Goal: Information Seeking & Learning: Learn about a topic

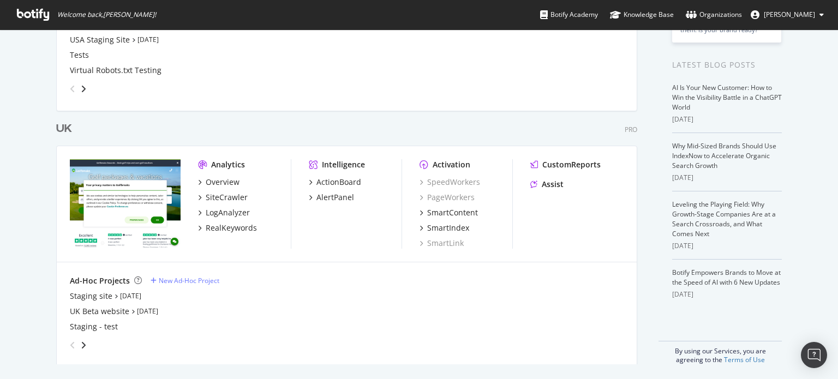
scroll to position [218, 0]
click at [231, 213] on div "LogAnalyzer" at bounding box center [228, 211] width 44 height 11
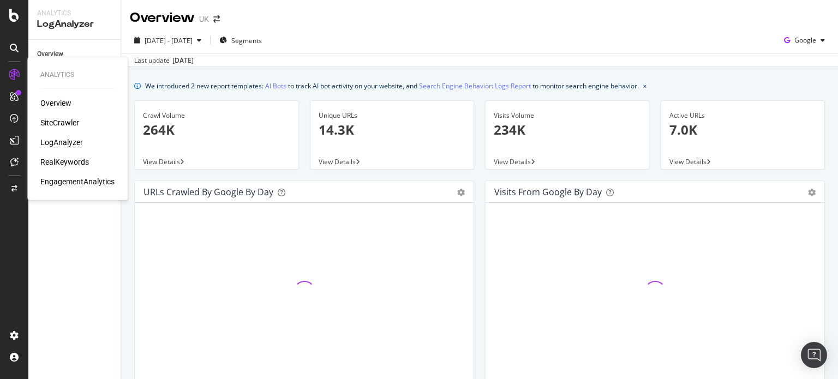
click at [56, 161] on div "RealKeywords" at bounding box center [64, 162] width 49 height 11
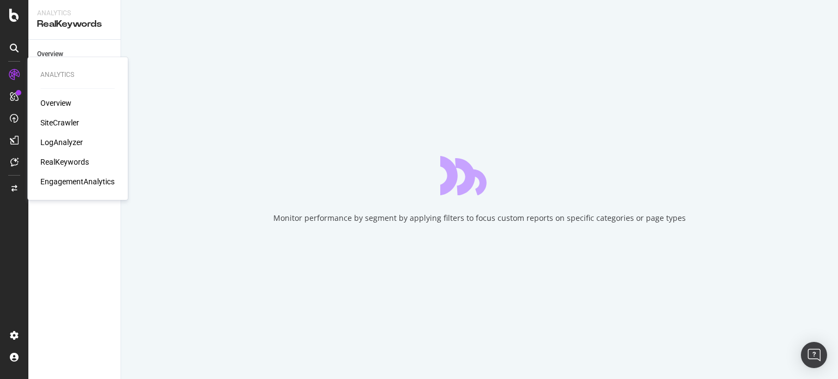
click at [56, 161] on div "RealKeywords" at bounding box center [64, 162] width 49 height 11
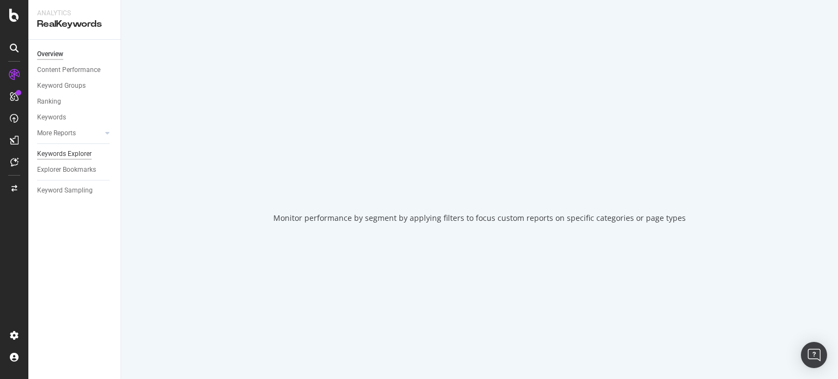
click at [99, 261] on div "Overview Content Performance Keyword Groups Ranking Keywords More Reports Count…" at bounding box center [74, 209] width 92 height 339
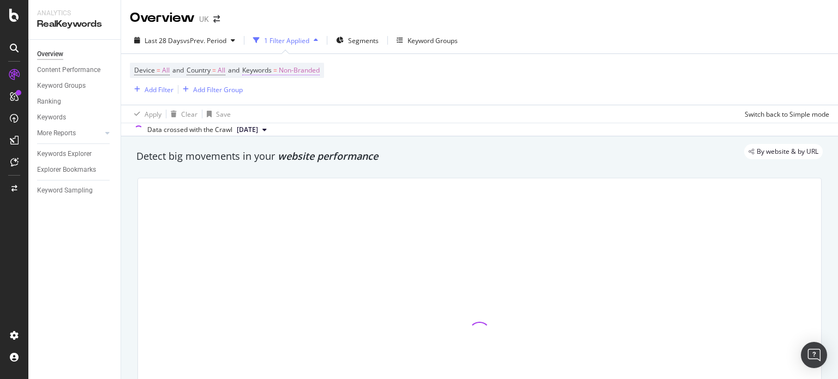
click at [313, 70] on span "Non-Branded" at bounding box center [299, 70] width 41 height 15
click at [291, 94] on span "Non-Branded" at bounding box center [281, 95] width 45 height 9
click at [306, 74] on span "Non-Branded" at bounding box center [299, 70] width 41 height 15
click at [277, 98] on span "Non-Branded" at bounding box center [281, 95] width 45 height 9
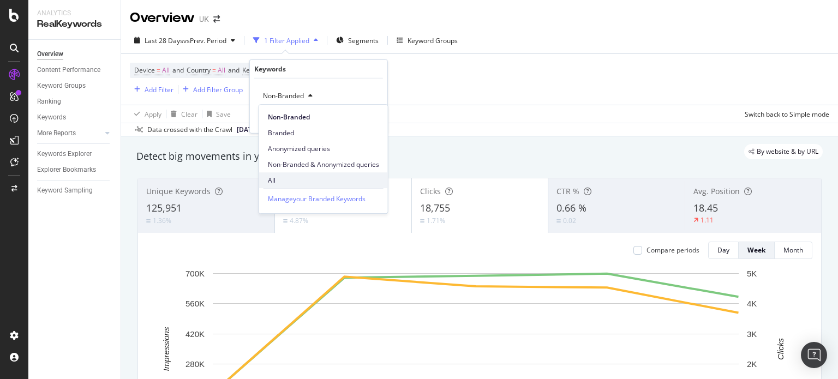
click at [274, 183] on span "All" at bounding box center [323, 181] width 111 height 10
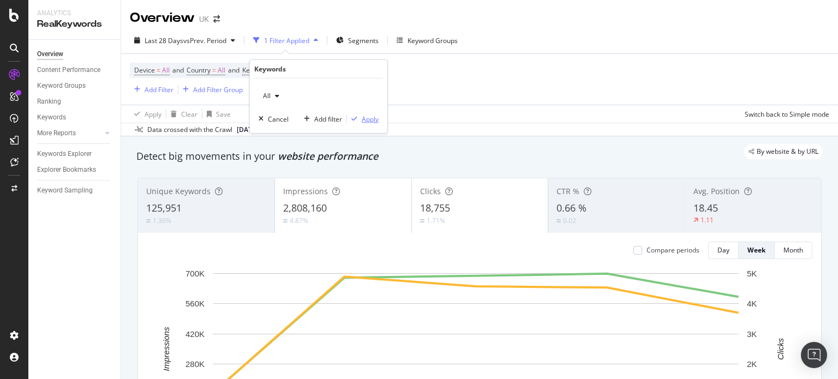
click at [369, 118] on div "Apply" at bounding box center [370, 118] width 17 height 9
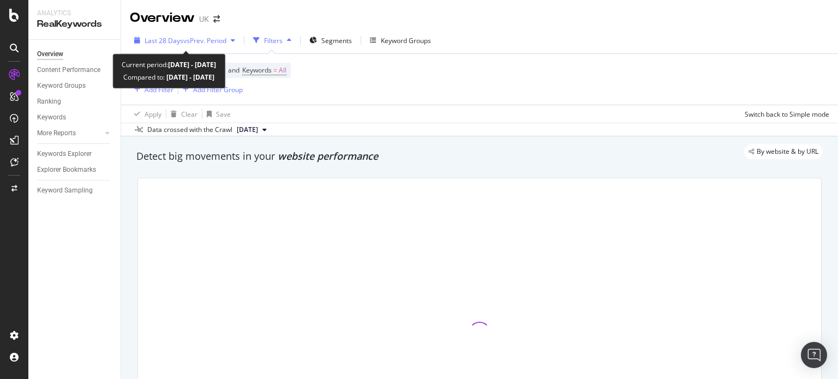
click at [194, 45] on div "Last 28 Days vs Prev. Period" at bounding box center [185, 40] width 110 height 16
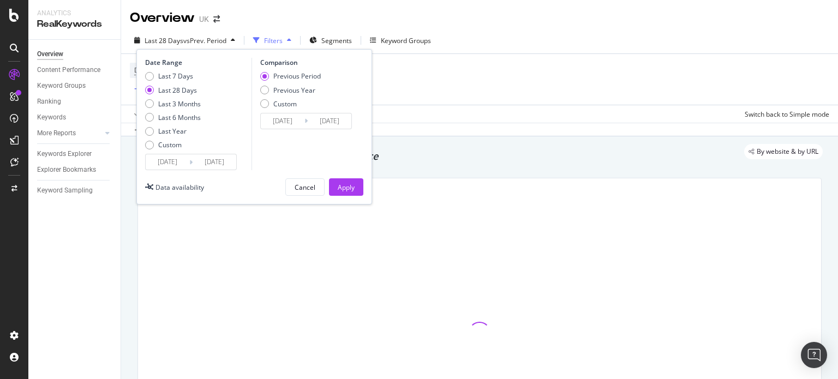
click at [170, 166] on input "[DATE]" at bounding box center [168, 161] width 44 height 15
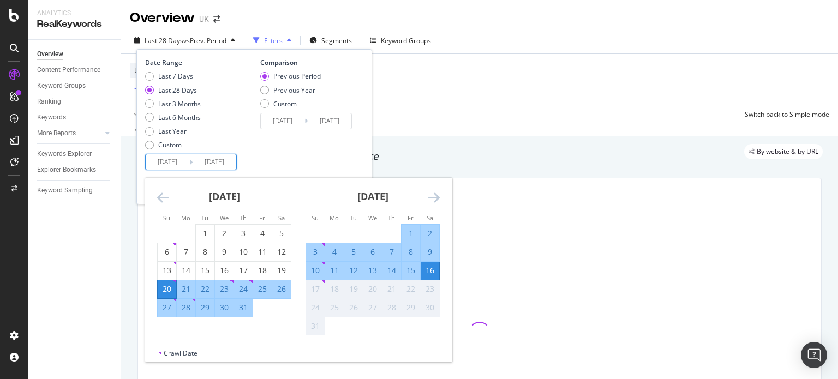
click at [163, 195] on icon "Move backward to switch to the previous month." at bounding box center [162, 197] width 11 height 13
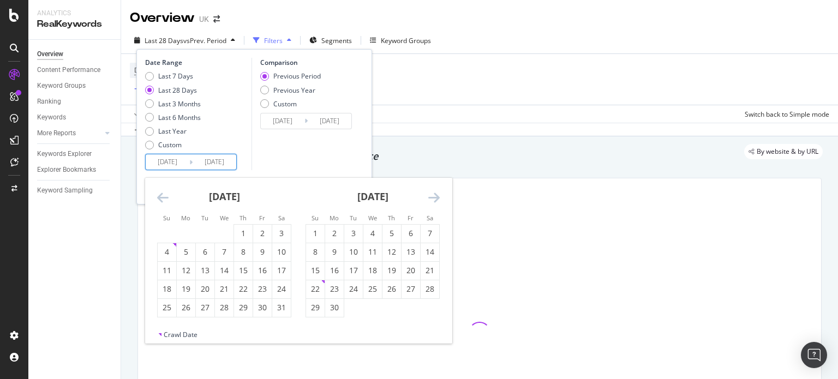
click at [163, 195] on icon "Move backward to switch to the previous month." at bounding box center [162, 197] width 11 height 13
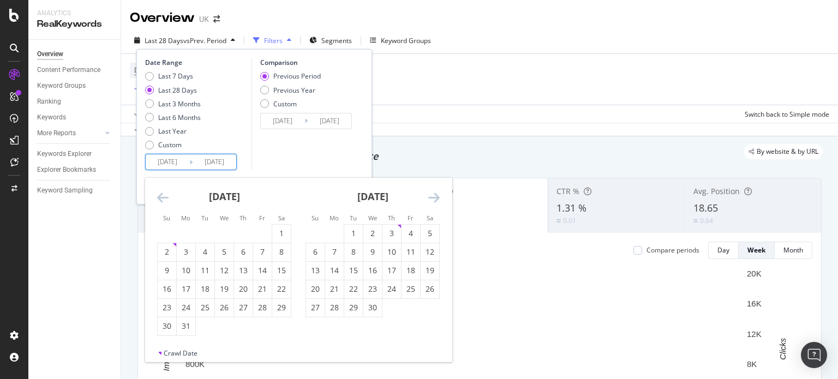
click at [163, 195] on icon "Move backward to switch to the previous month." at bounding box center [162, 197] width 11 height 13
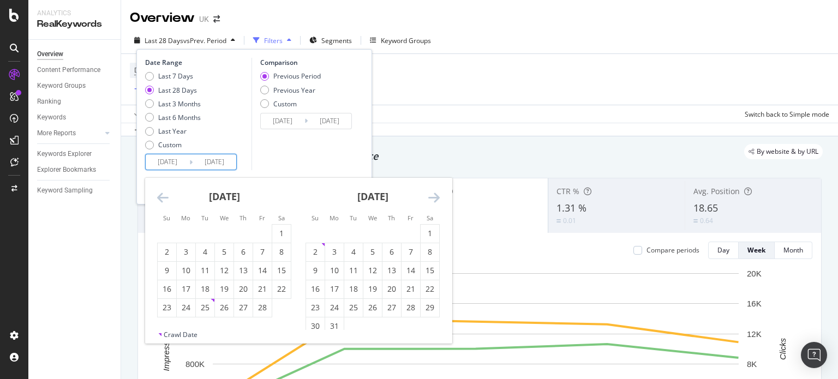
click at [162, 193] on icon "Move backward to switch to the previous month." at bounding box center [162, 197] width 11 height 13
click at [216, 223] on li "We" at bounding box center [223, 217] width 19 height 11
click at [228, 229] on div "1" at bounding box center [224, 233] width 19 height 11
type input "[DATE]"
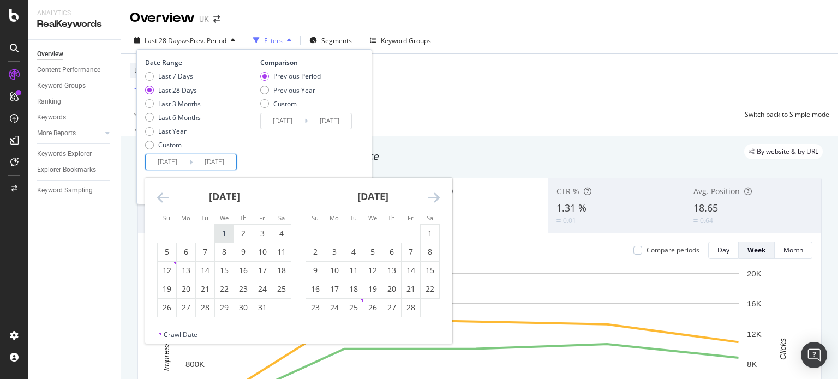
type input "[DATE]"
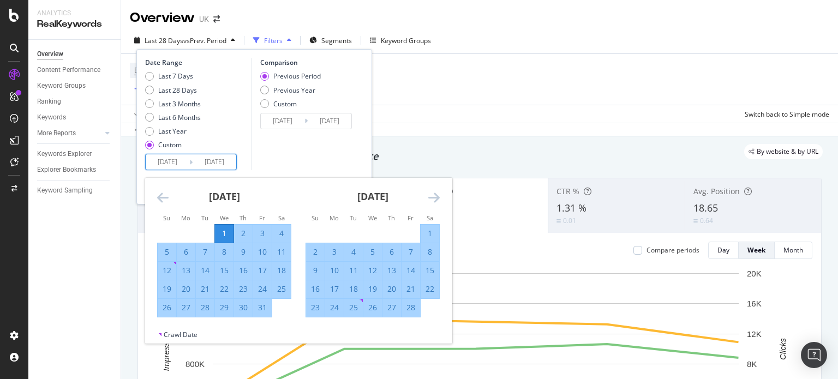
click at [437, 197] on icon "Move forward to switch to the next month." at bounding box center [433, 197] width 11 height 13
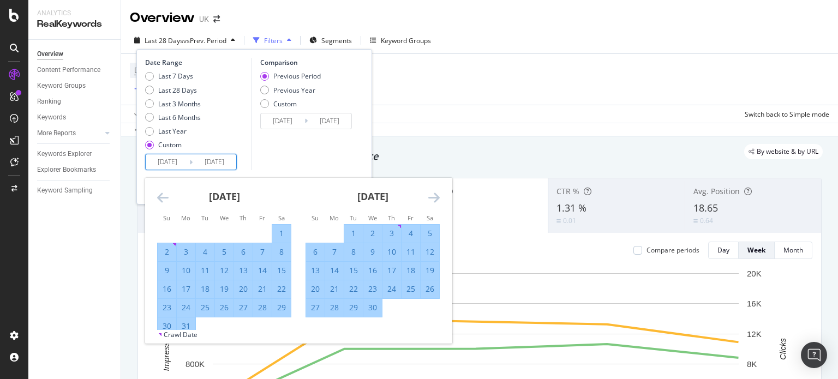
click at [437, 197] on icon "Move forward to switch to the next month." at bounding box center [433, 197] width 11 height 13
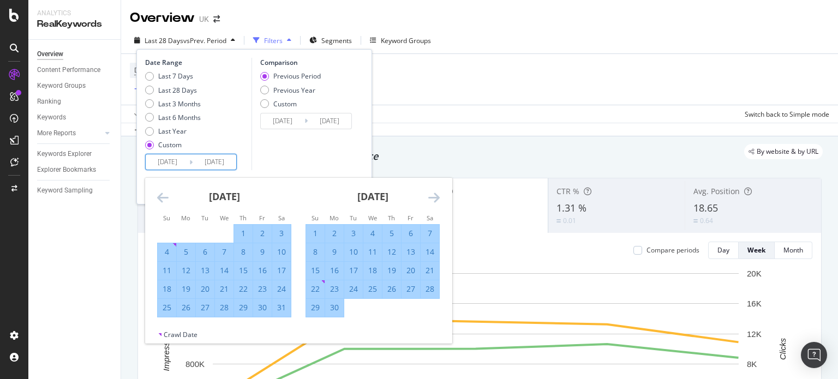
click at [437, 197] on icon "Move forward to switch to the next month." at bounding box center [433, 197] width 11 height 13
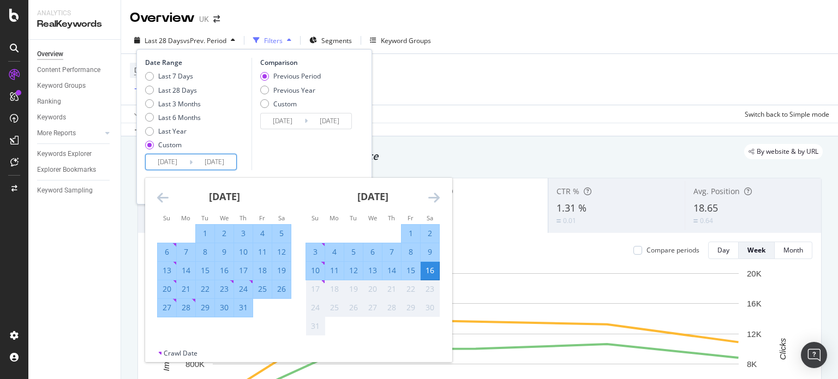
click at [437, 197] on icon "Move forward to switch to the next month." at bounding box center [433, 197] width 11 height 13
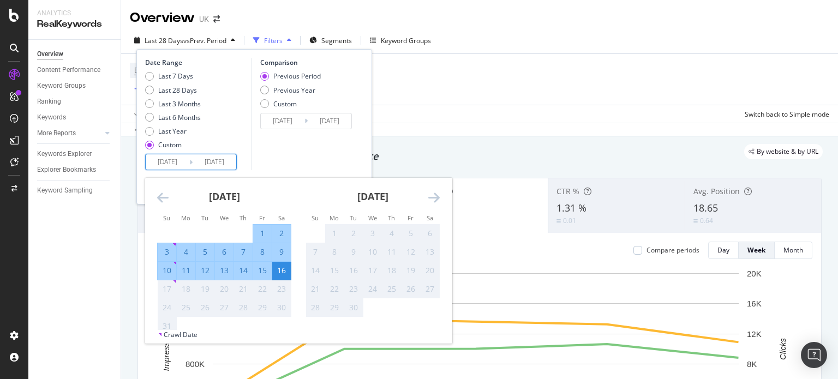
click at [437, 197] on icon "Move forward to switch to the next month." at bounding box center [433, 197] width 11 height 13
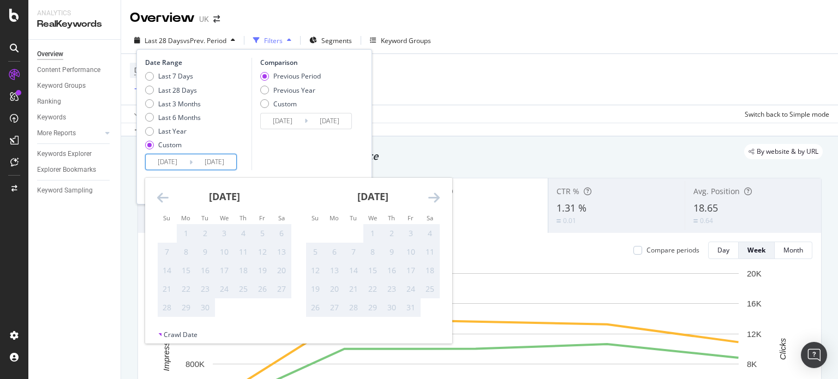
click at [160, 200] on icon "Move backward to switch to the previous month." at bounding box center [162, 197] width 11 height 13
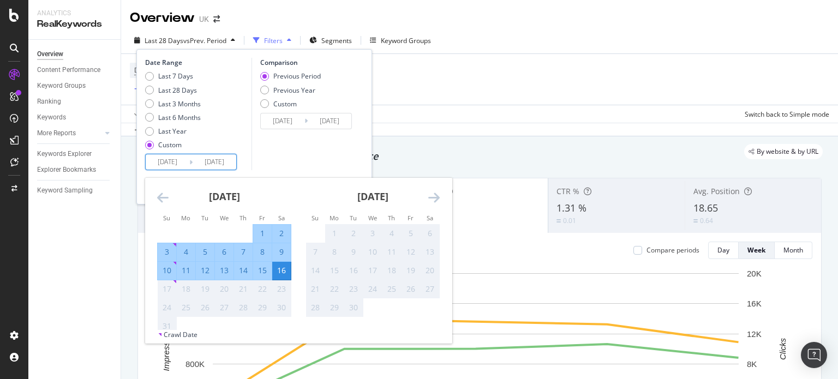
click at [160, 200] on icon "Move backward to switch to the previous month." at bounding box center [162, 197] width 11 height 13
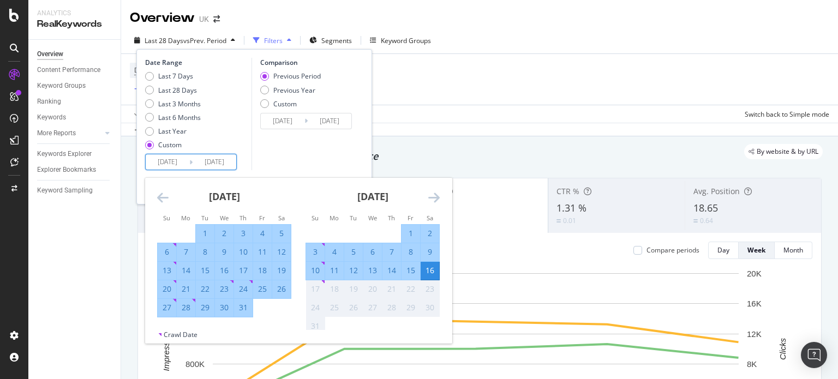
click at [244, 311] on div "31" at bounding box center [243, 307] width 19 height 11
type input "[DATE]"
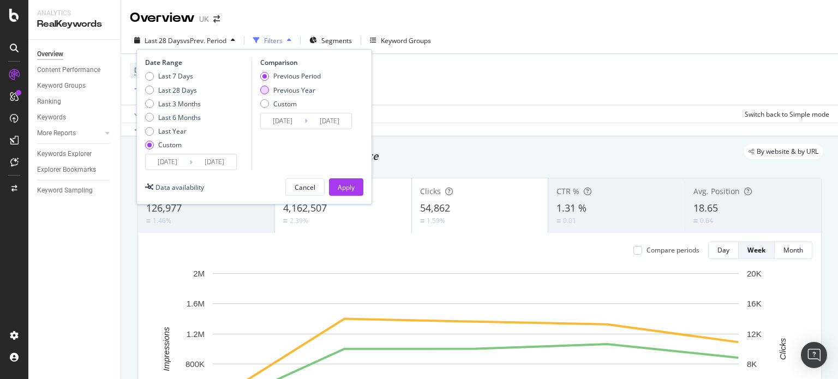
click at [284, 89] on div "Previous Year" at bounding box center [294, 90] width 42 height 9
type input "[DATE]"
click at [287, 119] on input "[DATE]" at bounding box center [283, 121] width 44 height 15
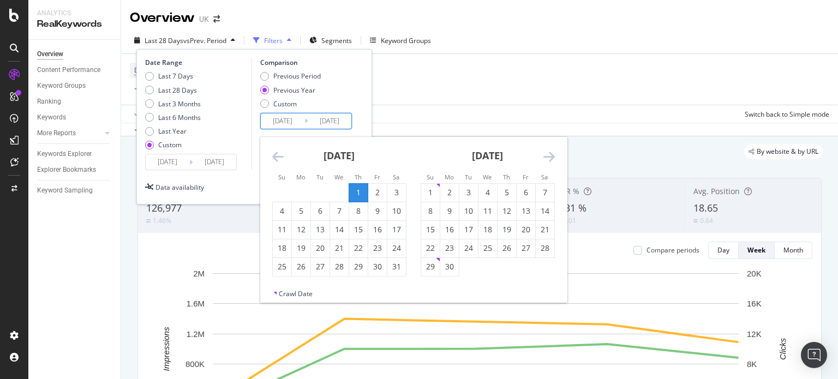
click at [274, 151] on icon "Move backward to switch to the previous month." at bounding box center [277, 156] width 11 height 13
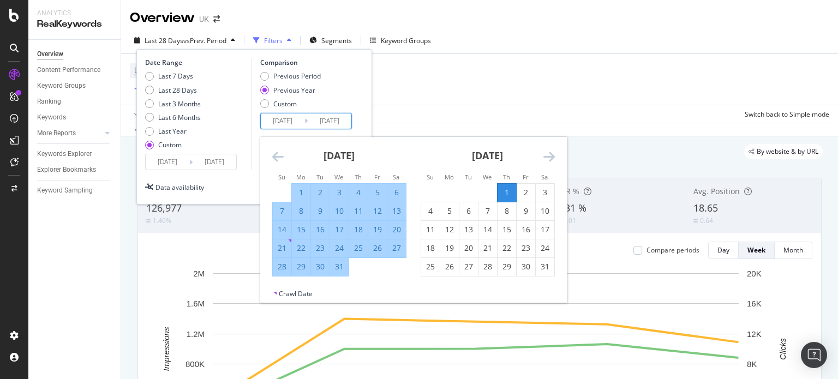
click at [274, 151] on icon "Move backward to switch to the previous month." at bounding box center [277, 156] width 11 height 13
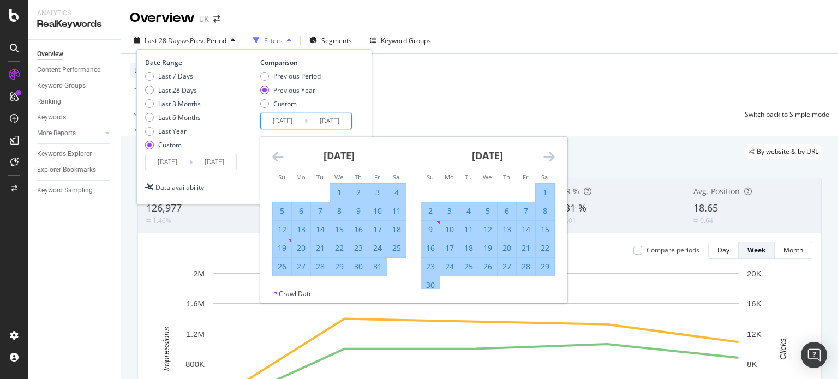
click at [276, 154] on icon "Move backward to switch to the previous month." at bounding box center [277, 156] width 11 height 13
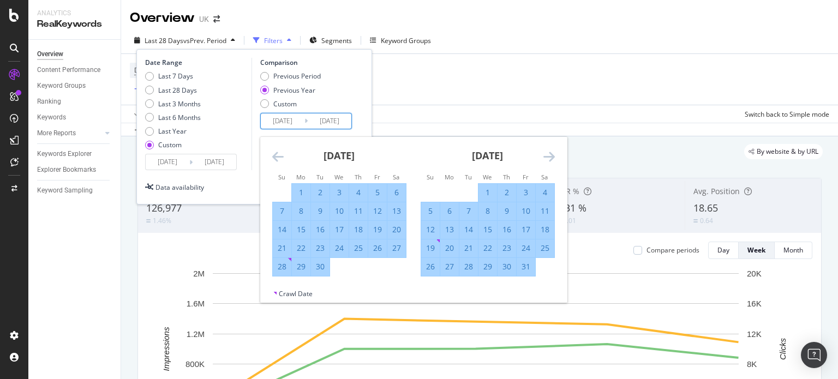
click at [276, 154] on icon "Move backward to switch to the previous month." at bounding box center [277, 156] width 11 height 13
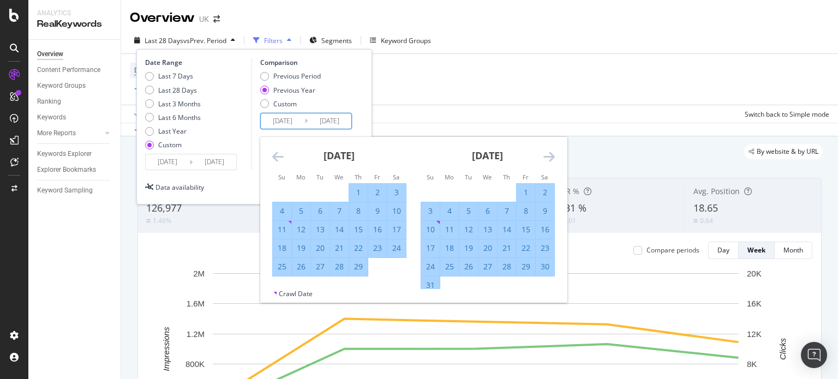
click at [277, 152] on icon "Move backward to switch to the previous month." at bounding box center [277, 156] width 11 height 13
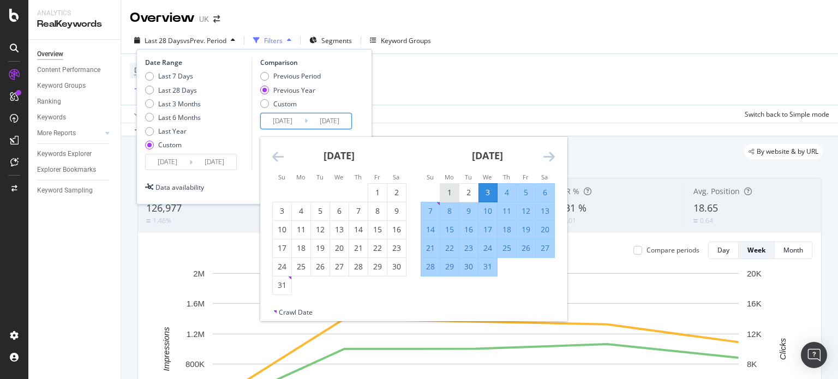
click at [456, 187] on div "1" at bounding box center [449, 192] width 19 height 11
type input "[DATE]"
click at [551, 156] on icon "Move forward to switch to the next month." at bounding box center [549, 156] width 11 height 13
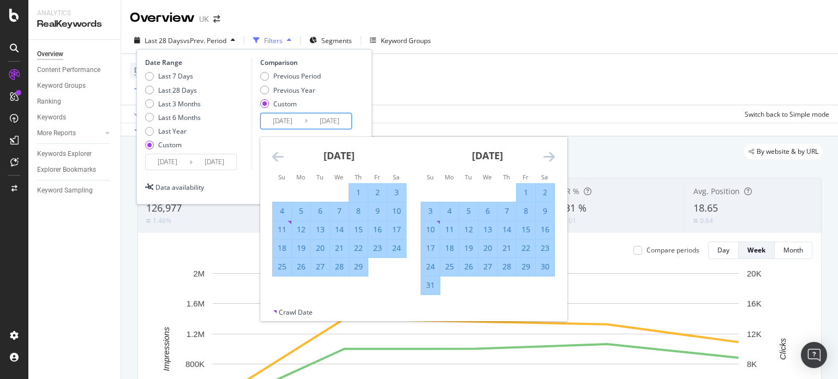
click at [551, 156] on icon "Move forward to switch to the next month." at bounding box center [549, 156] width 11 height 13
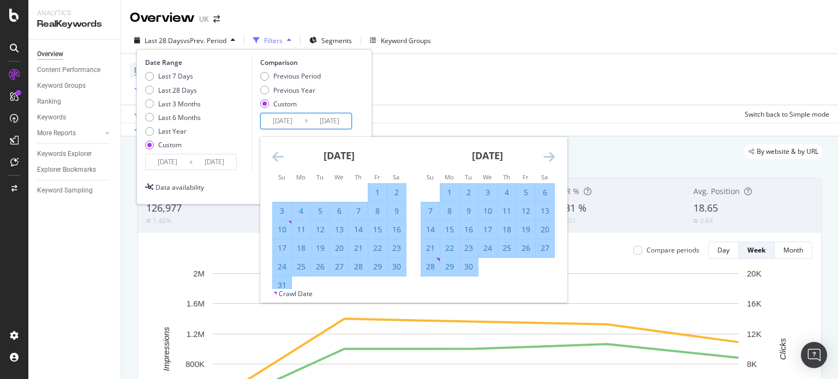
click at [551, 156] on icon "Move forward to switch to the next month." at bounding box center [549, 156] width 11 height 13
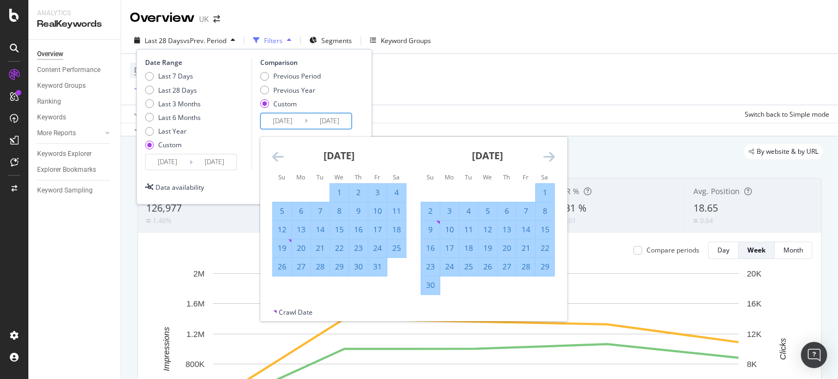
click at [551, 156] on icon "Move forward to switch to the next month." at bounding box center [549, 156] width 11 height 13
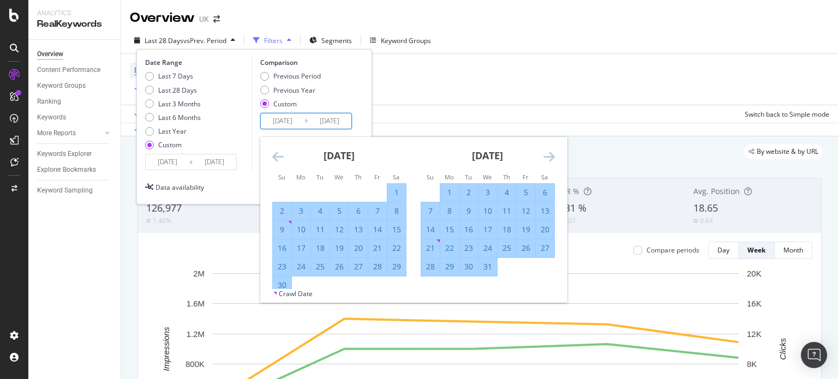
click at [551, 156] on icon "Move forward to switch to the next month." at bounding box center [549, 156] width 11 height 13
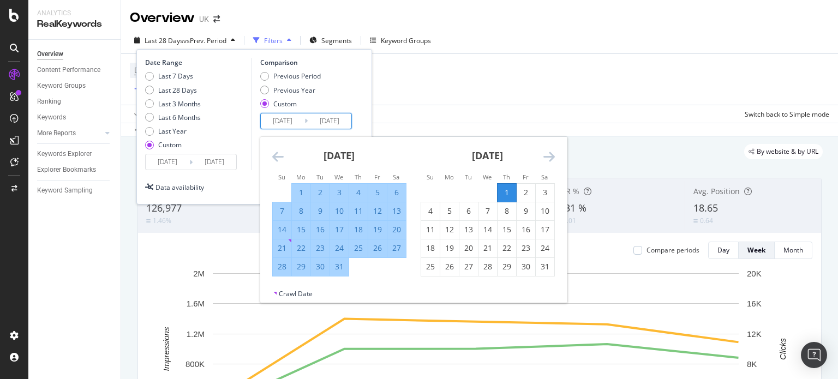
click at [339, 263] on div "31" at bounding box center [339, 266] width 19 height 11
type input "[DATE]"
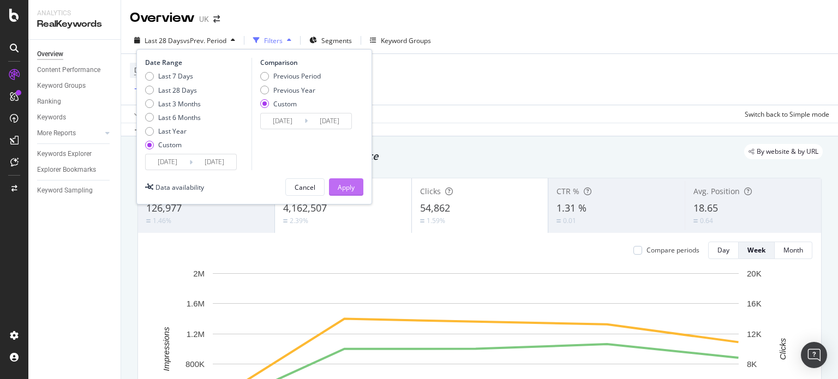
click at [360, 188] on button "Apply" at bounding box center [346, 186] width 34 height 17
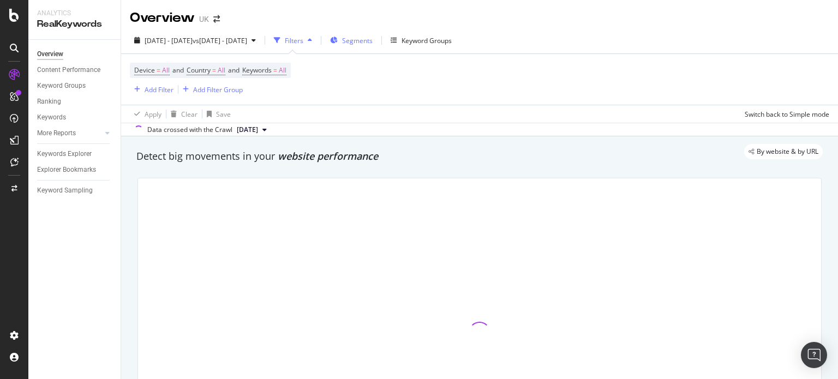
click at [373, 41] on span "Segments" at bounding box center [357, 40] width 31 height 9
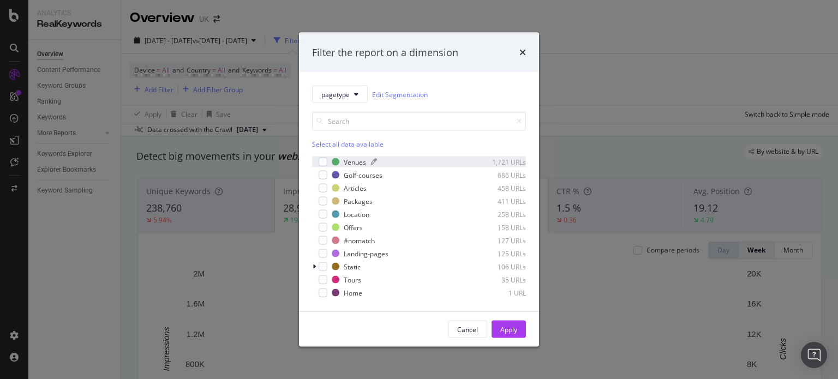
click at [351, 162] on div "Venues" at bounding box center [355, 161] width 22 height 9
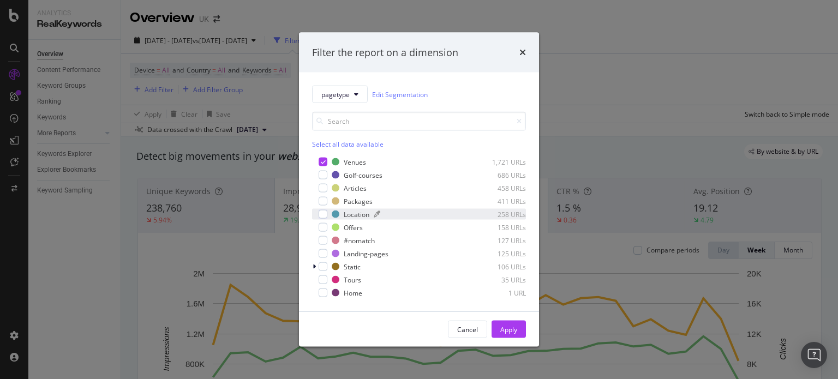
click at [350, 214] on div "Location" at bounding box center [357, 214] width 26 height 9
click at [354, 179] on div "Golf-courses" at bounding box center [363, 174] width 39 height 9
click at [354, 256] on div "Landing-pages" at bounding box center [366, 253] width 45 height 9
click at [513, 327] on div "Apply" at bounding box center [508, 329] width 17 height 9
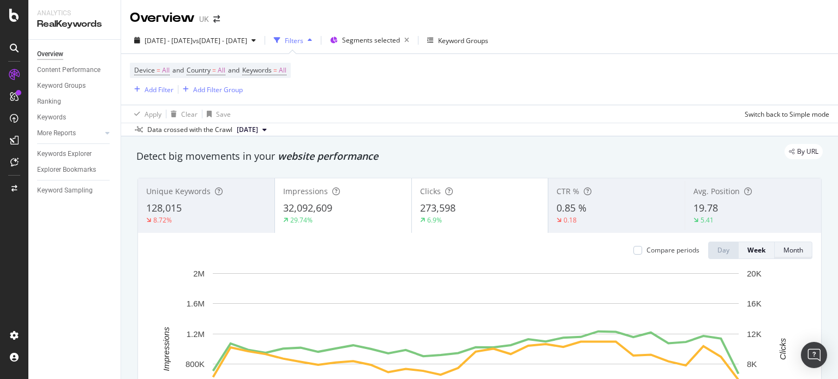
click at [784, 249] on div "Month" at bounding box center [794, 250] width 20 height 9
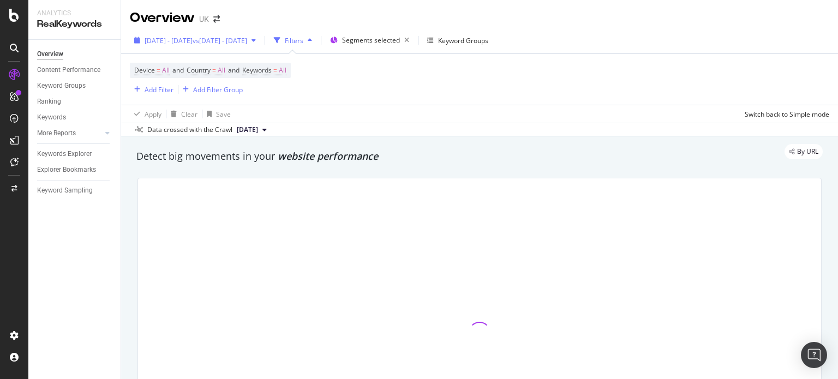
click at [247, 39] on span "vs [DATE] - [DATE]" at bounding box center [220, 40] width 55 height 9
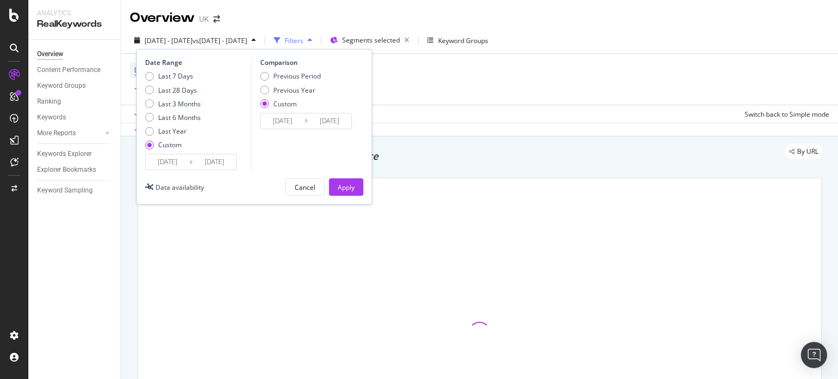
click at [247, 39] on span "vs [DATE] - [DATE]" at bounding box center [220, 40] width 55 height 9
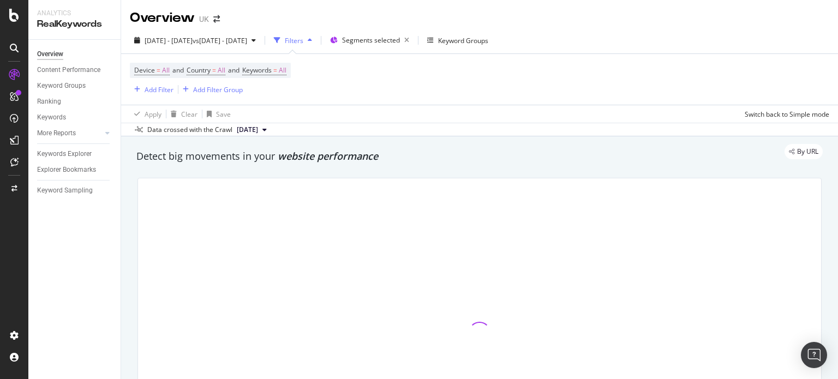
click at [391, 81] on div "Device = All and Country = All and Keywords = All Add Filter Add Filter Group" at bounding box center [480, 79] width 700 height 51
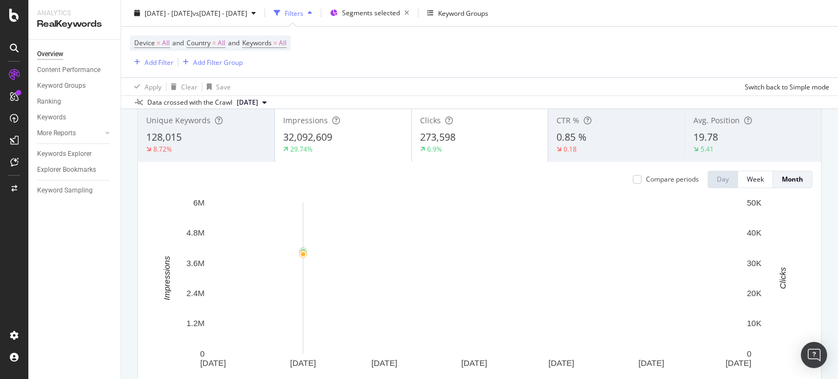
scroll to position [55, 0]
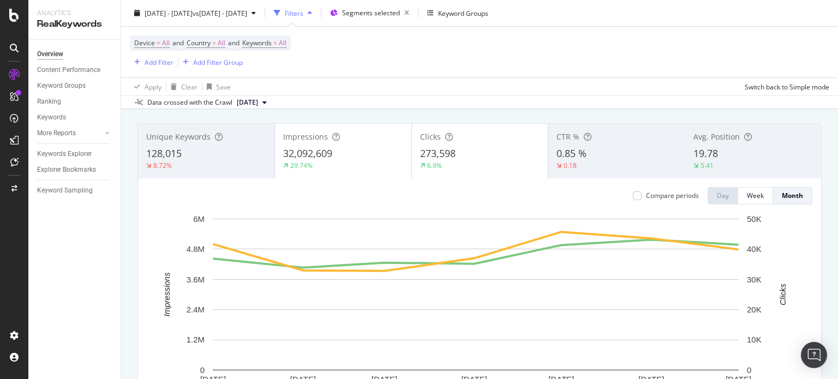
click at [325, 166] on div "29.74%" at bounding box center [343, 166] width 120 height 10
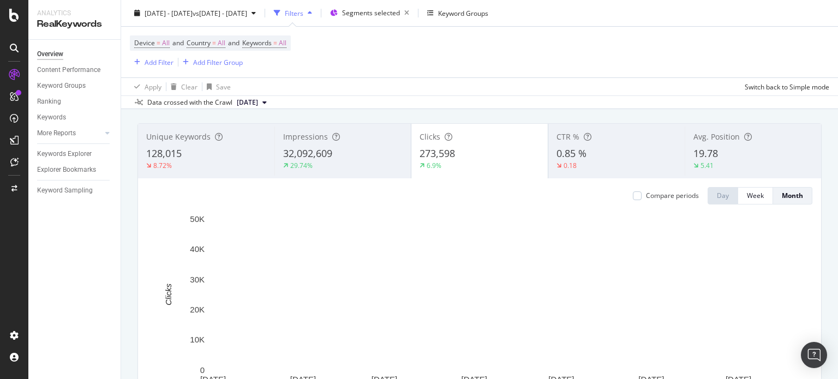
click at [665, 197] on div "Compare periods" at bounding box center [672, 195] width 53 height 9
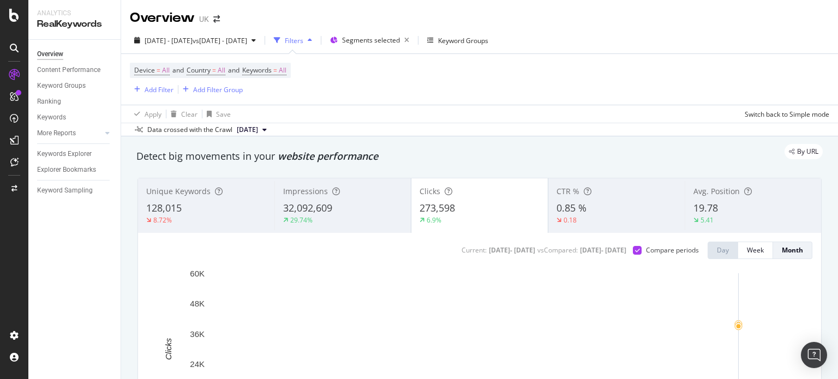
scroll to position [0, 0]
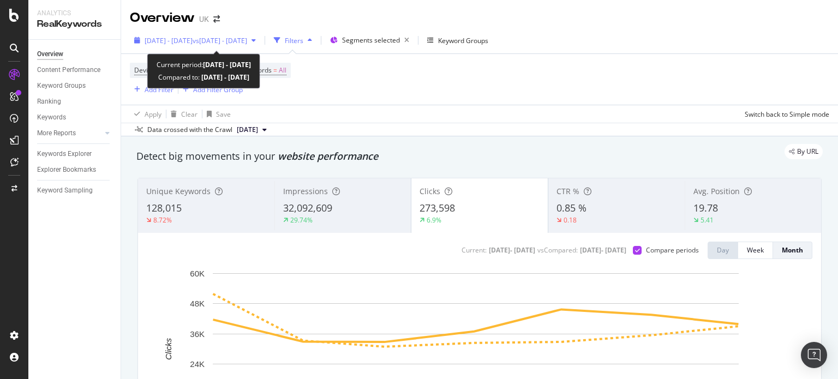
click at [193, 39] on span "[DATE] - [DATE]" at bounding box center [169, 40] width 48 height 9
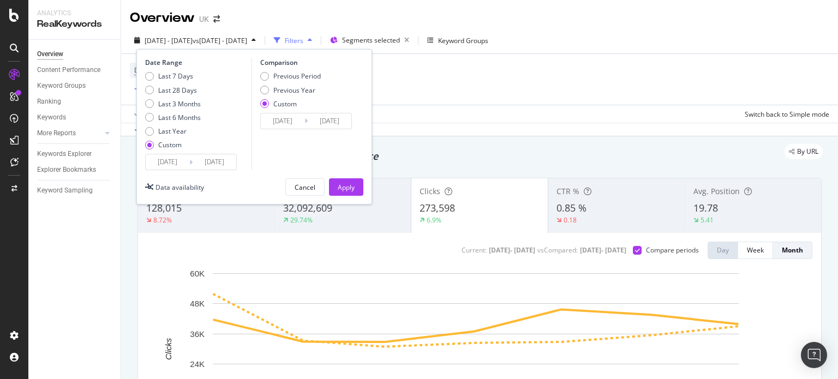
click at [168, 163] on input "[DATE]" at bounding box center [168, 161] width 44 height 15
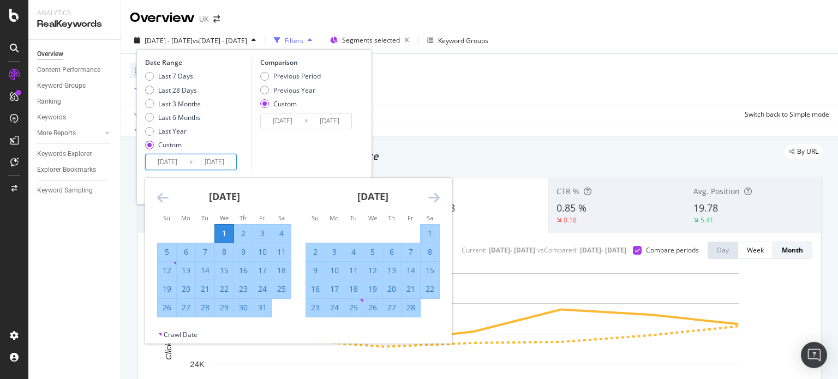
click at [437, 198] on icon "Move forward to switch to the next month." at bounding box center [433, 197] width 11 height 13
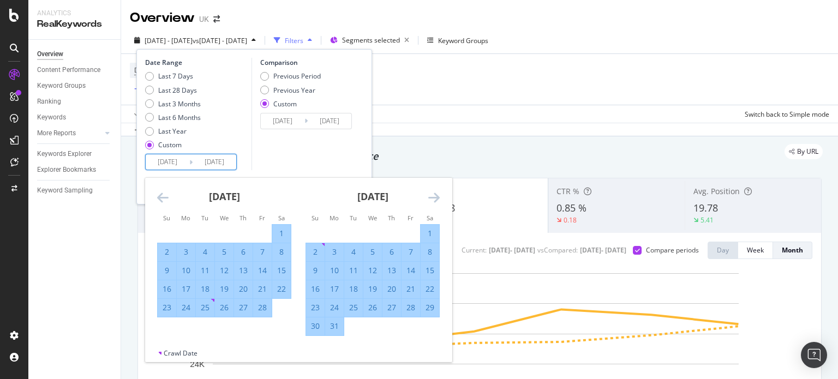
click at [437, 198] on icon "Move forward to switch to the next month." at bounding box center [433, 197] width 11 height 13
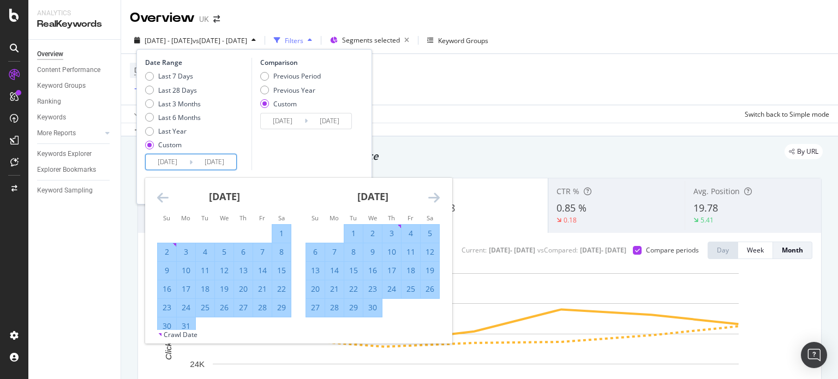
click at [437, 198] on icon "Move forward to switch to the next month." at bounding box center [433, 197] width 11 height 13
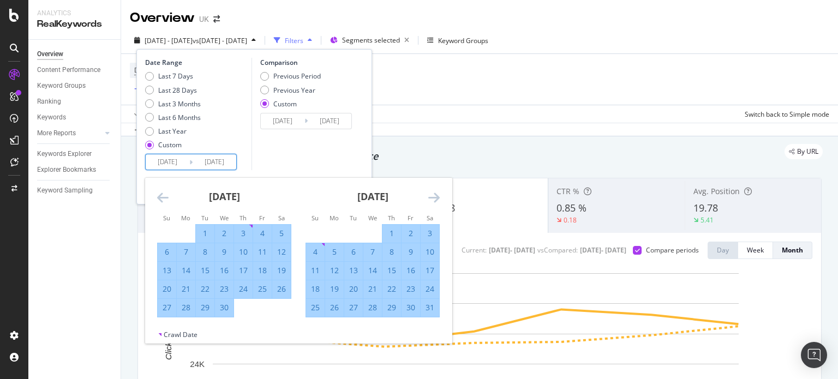
click at [169, 197] on div "[DATE]" at bounding box center [224, 201] width 134 height 46
click at [164, 196] on icon "Move backward to switch to the previous month." at bounding box center [162, 197] width 11 height 13
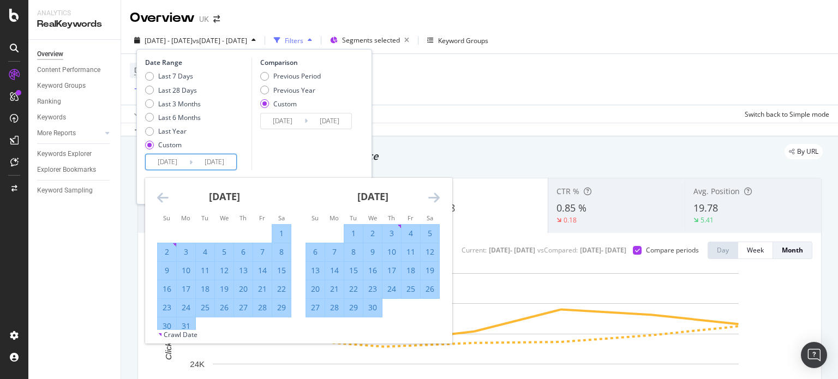
click at [163, 196] on icon "Move backward to switch to the previous month." at bounding box center [162, 197] width 11 height 13
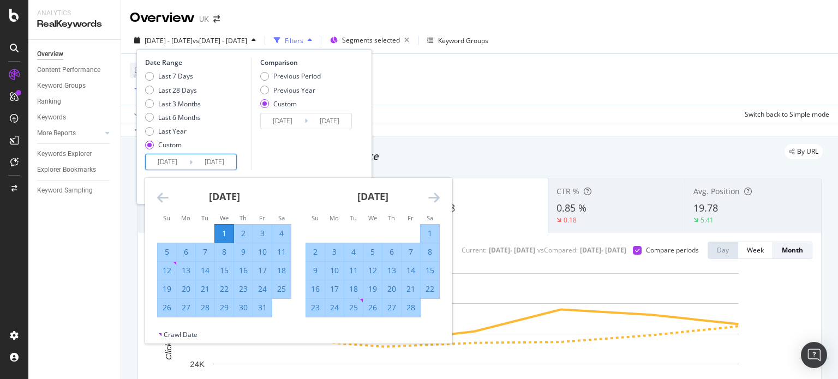
click at [225, 229] on div "1" at bounding box center [224, 233] width 19 height 11
click at [441, 193] on div "[DATE] 1 2 3 4 5 6 7 8 9 10 11 12 13 14 15 16 17 18 19 20 21 22 23 24 25 26 27 …" at bounding box center [373, 248] width 148 height 140
click at [437, 194] on icon "Move forward to switch to the next month." at bounding box center [433, 197] width 11 height 13
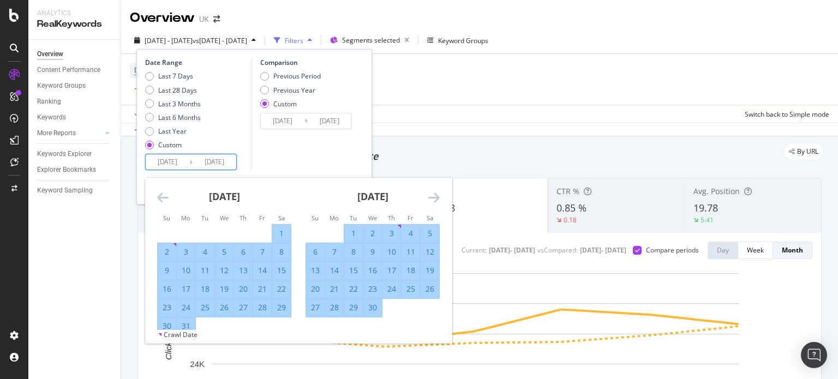
click at [437, 194] on icon "Move forward to switch to the next month." at bounding box center [433, 197] width 11 height 13
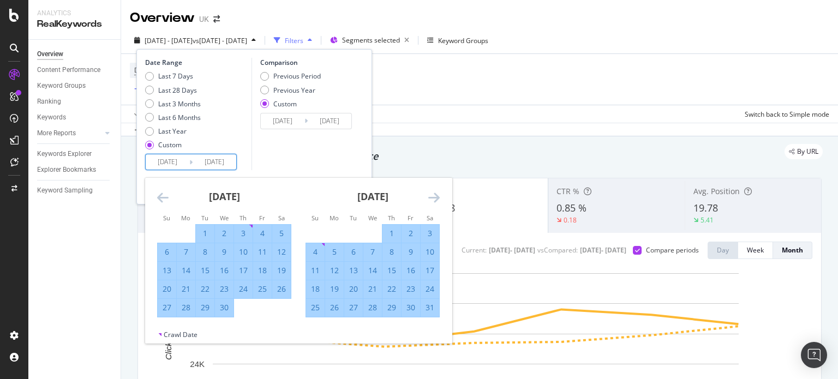
click at [437, 194] on icon "Move forward to switch to the next month." at bounding box center [433, 197] width 11 height 13
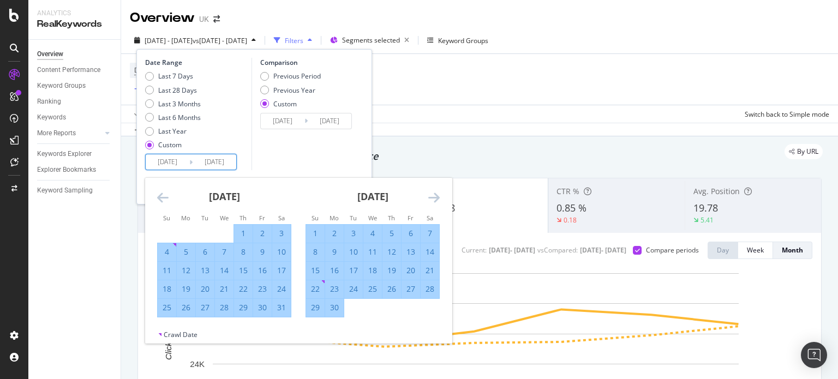
click at [437, 194] on icon "Move forward to switch to the next month." at bounding box center [433, 197] width 11 height 13
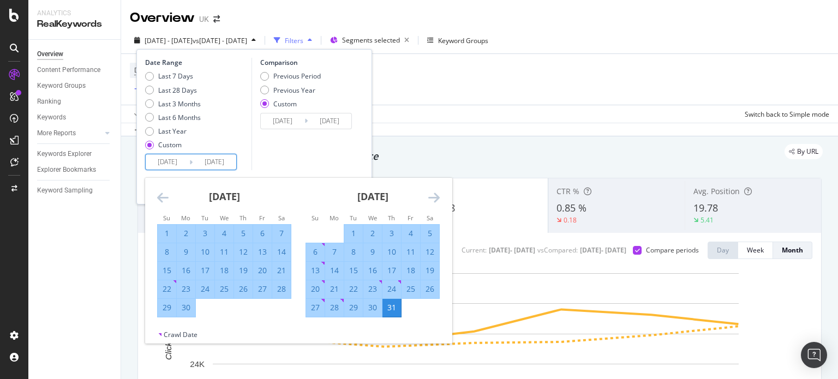
click at [437, 194] on icon "Move forward to switch to the next month." at bounding box center [433, 197] width 11 height 13
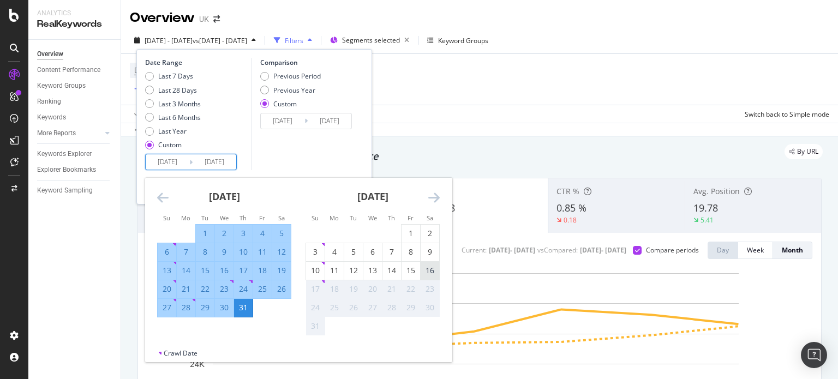
click at [431, 270] on div "16" at bounding box center [430, 270] width 19 height 11
type input "[DATE]"
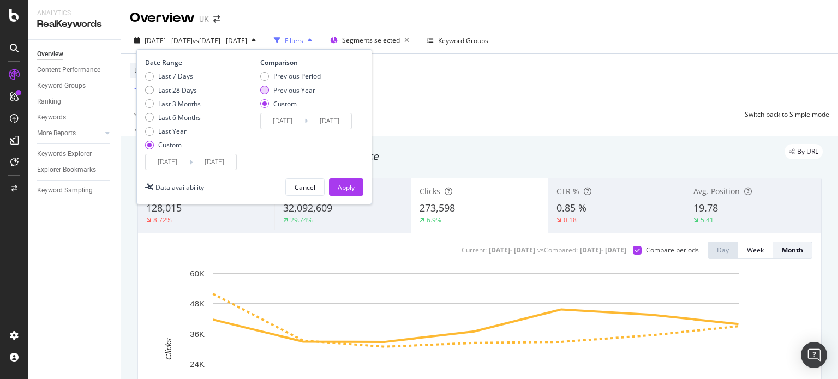
click at [300, 87] on div "Previous Year" at bounding box center [294, 90] width 42 height 9
type input "[DATE]"
click at [283, 123] on input "[DATE]" at bounding box center [283, 121] width 44 height 15
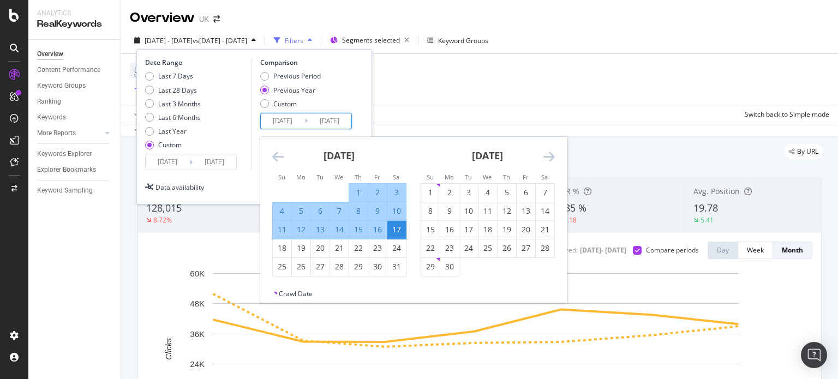
click at [279, 156] on icon "Move backward to switch to the previous month." at bounding box center [277, 156] width 11 height 13
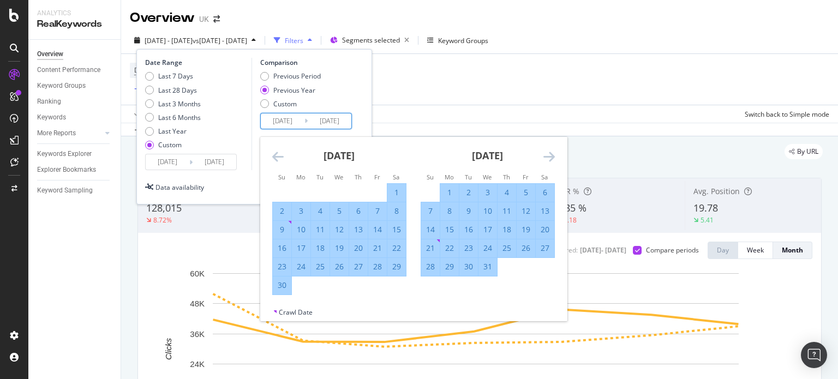
click at [279, 156] on icon "Move backward to switch to the previous month." at bounding box center [277, 156] width 11 height 13
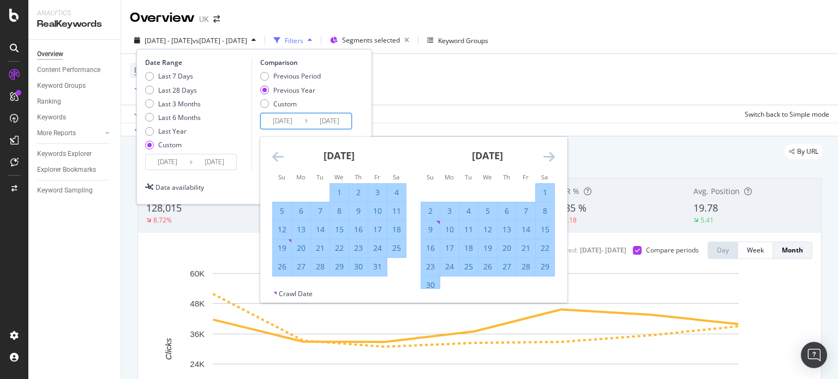
click at [279, 156] on icon "Move backward to switch to the previous month." at bounding box center [277, 156] width 11 height 13
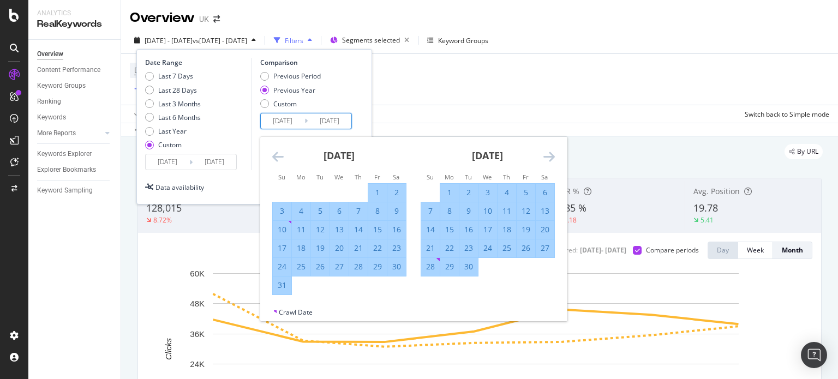
click at [279, 156] on icon "Move backward to switch to the previous month." at bounding box center [277, 156] width 11 height 13
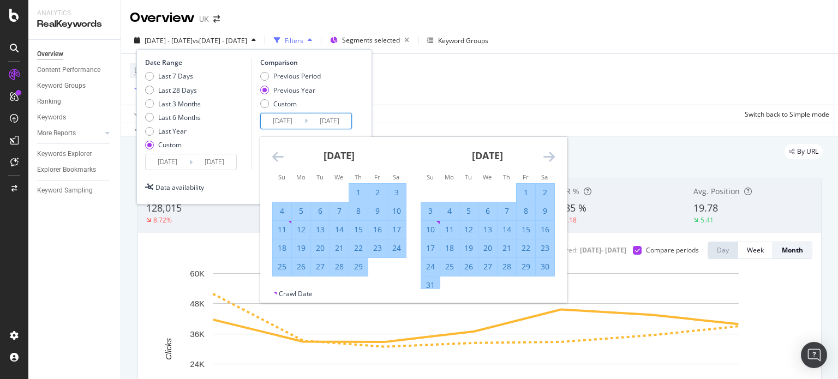
click at [279, 156] on icon "Move backward to switch to the previous month." at bounding box center [277, 156] width 11 height 13
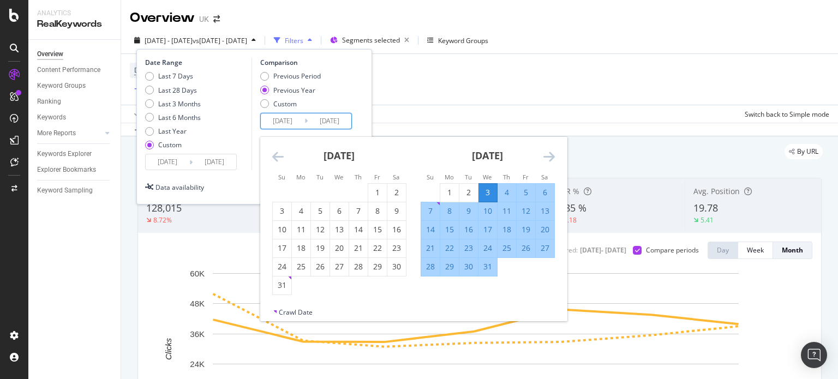
click at [279, 156] on icon "Move backward to switch to the previous month." at bounding box center [277, 156] width 11 height 13
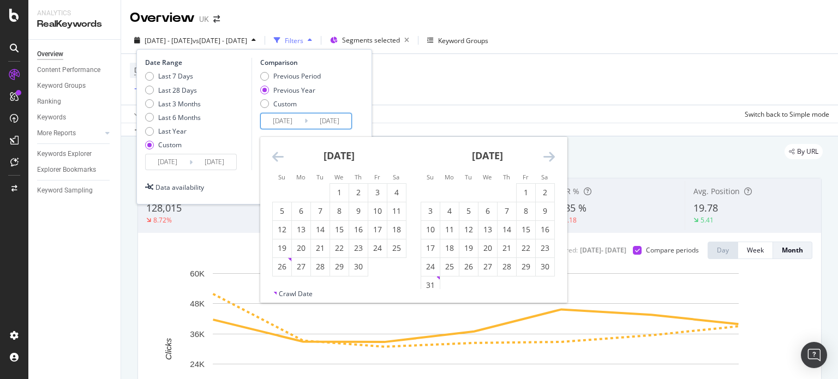
click at [545, 158] on icon "Move forward to switch to the next month." at bounding box center [549, 156] width 11 height 13
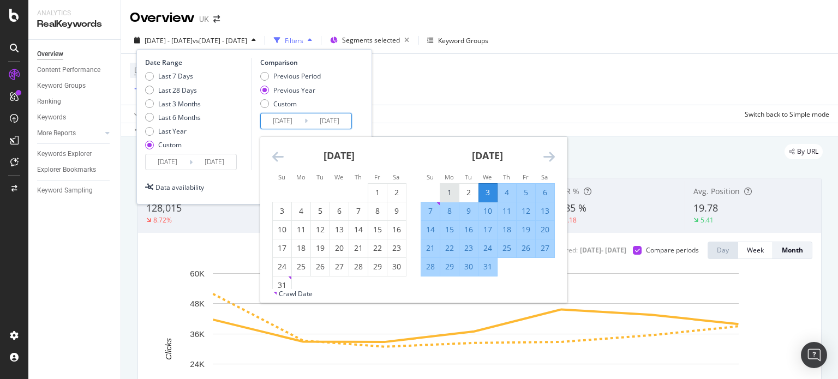
click at [443, 185] on div "1" at bounding box center [449, 193] width 19 height 18
type input "[DATE]"
click at [551, 156] on icon "Move forward to switch to the next month." at bounding box center [549, 156] width 11 height 13
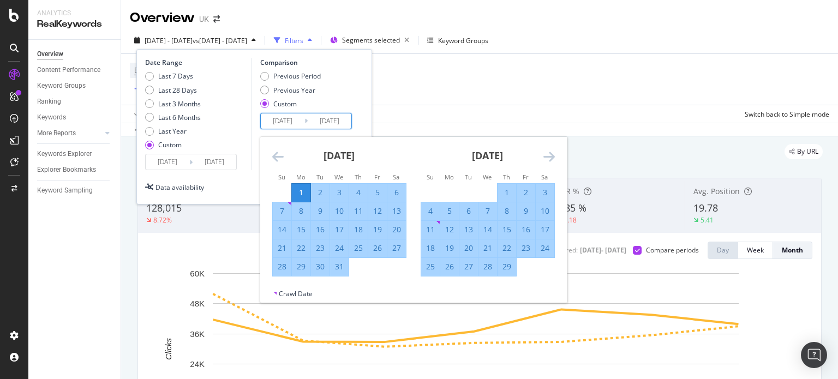
click at [551, 156] on icon "Move forward to switch to the next month." at bounding box center [549, 156] width 11 height 13
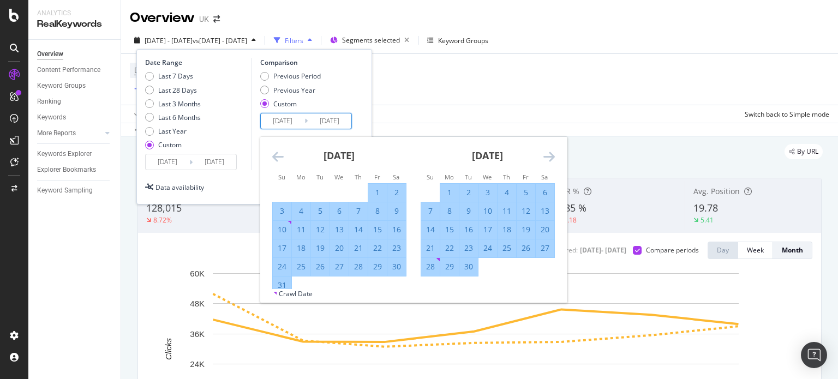
click at [551, 156] on icon "Move forward to switch to the next month." at bounding box center [549, 156] width 11 height 13
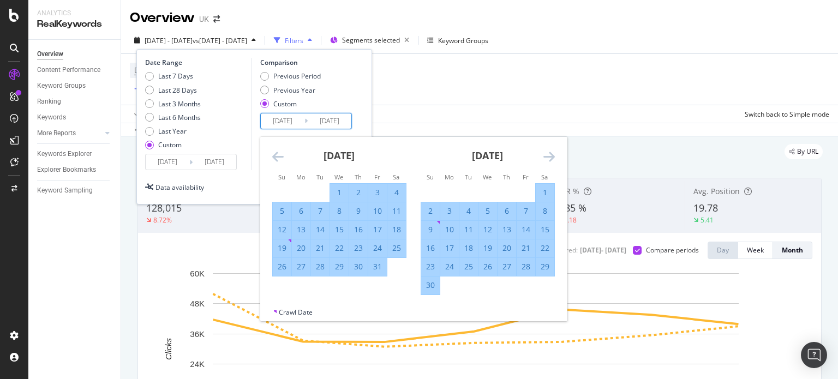
click at [551, 156] on icon "Move forward to switch to the next month." at bounding box center [549, 156] width 11 height 13
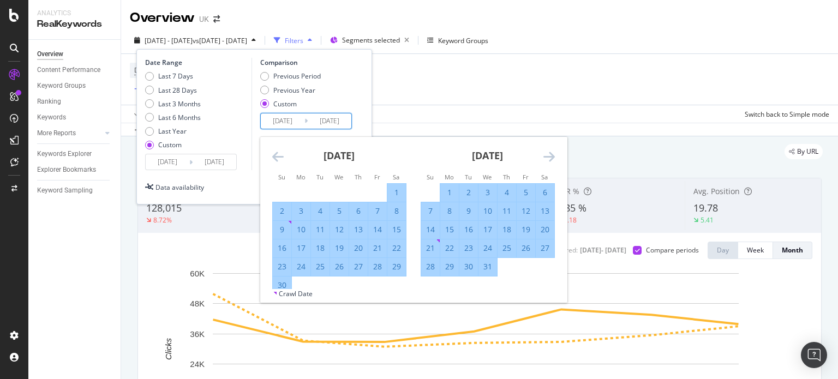
click at [551, 156] on icon "Move forward to switch to the next month." at bounding box center [549, 156] width 11 height 13
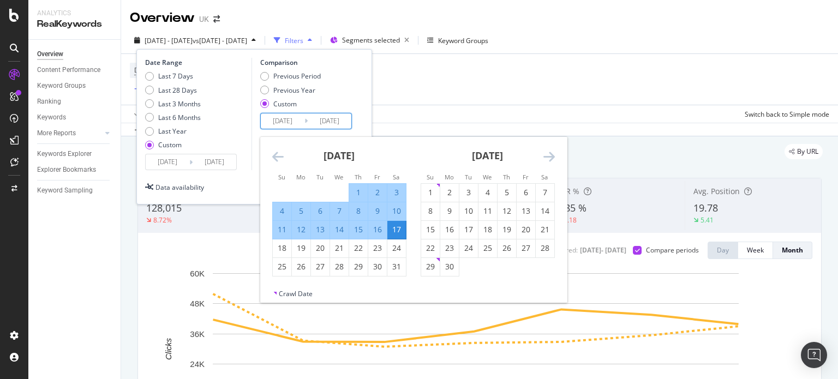
click at [377, 228] on div "16" at bounding box center [377, 229] width 19 height 11
type input "[DATE]"
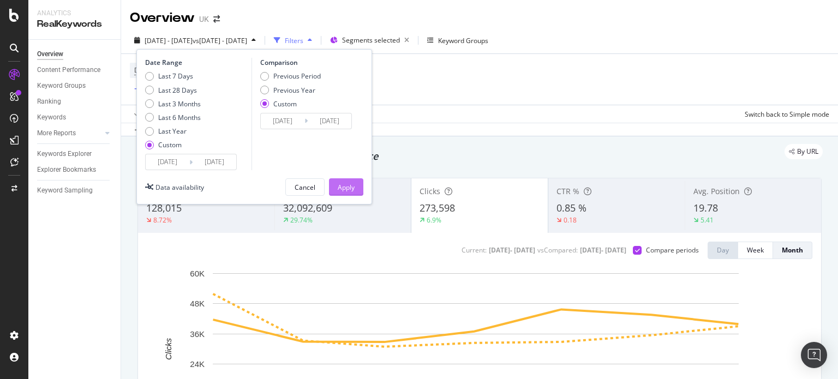
click at [359, 194] on button "Apply" at bounding box center [346, 186] width 34 height 17
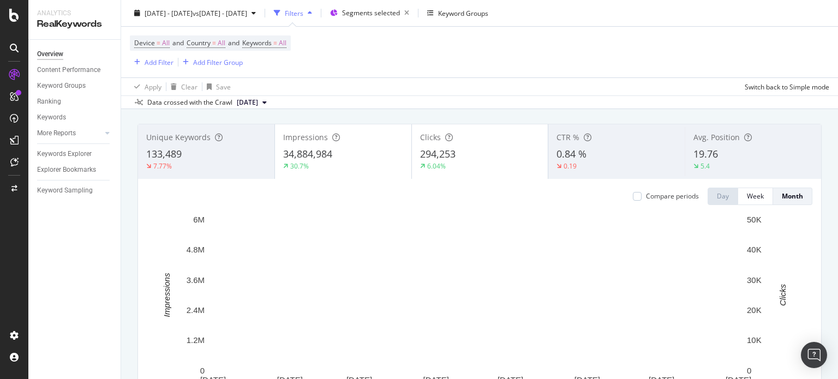
scroll to position [55, 0]
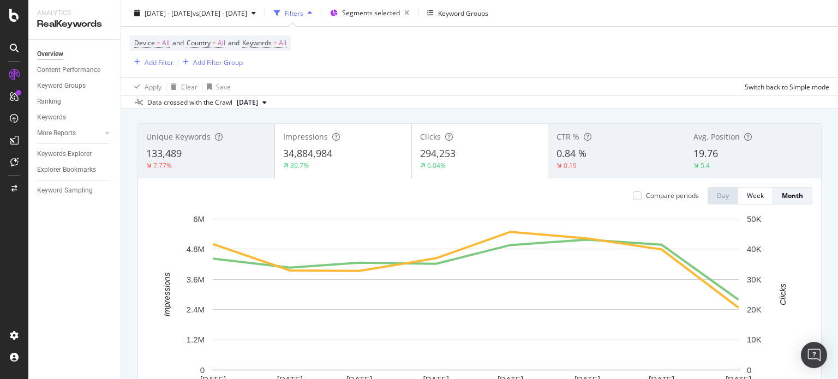
click at [327, 166] on div "30.7%" at bounding box center [343, 166] width 120 height 10
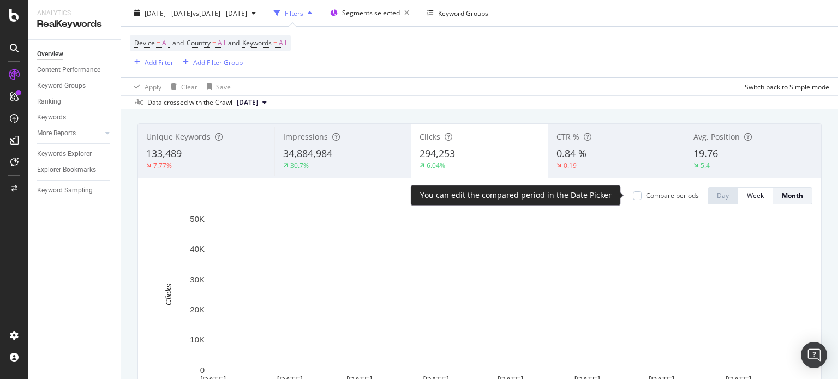
click at [661, 191] on div "Compare periods" at bounding box center [672, 195] width 53 height 9
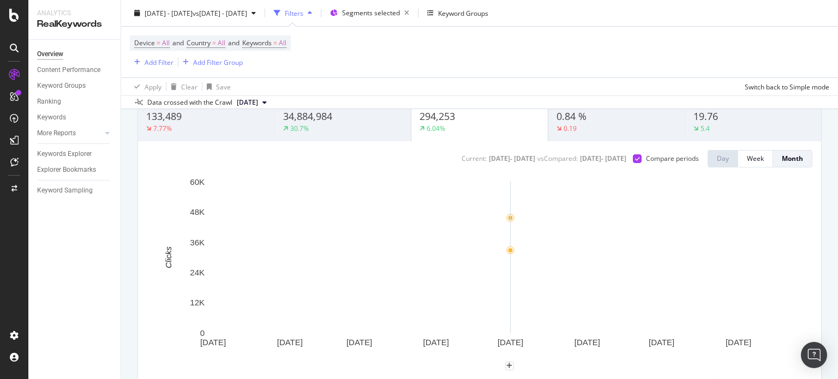
scroll to position [109, 0]
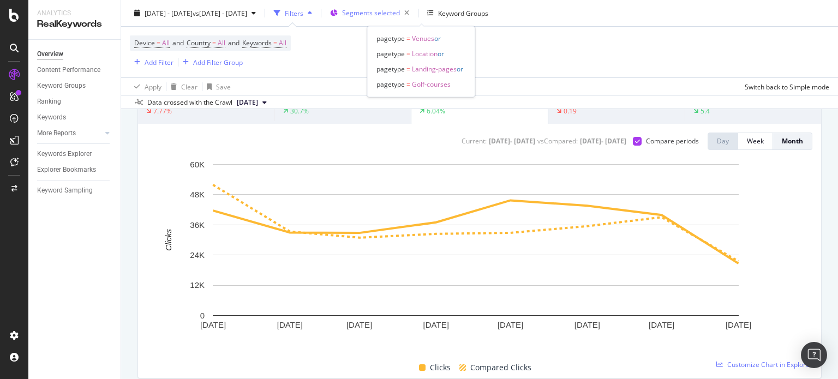
click at [409, 17] on div "Segments selected" at bounding box center [377, 12] width 71 height 15
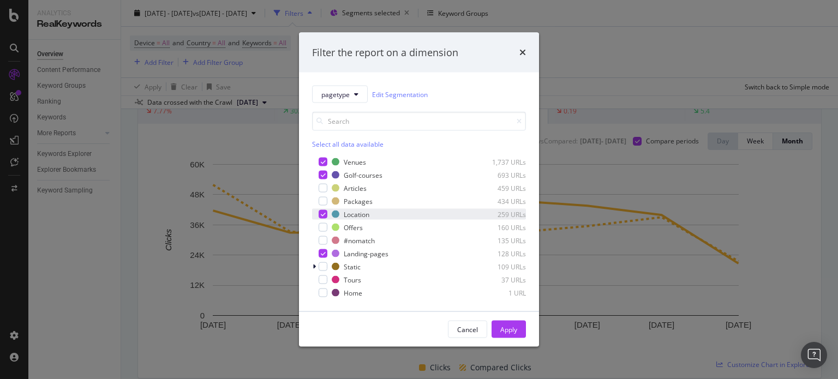
click at [321, 213] on icon "modal" at bounding box center [323, 214] width 5 height 5
click at [505, 328] on div "Apply" at bounding box center [508, 329] width 17 height 9
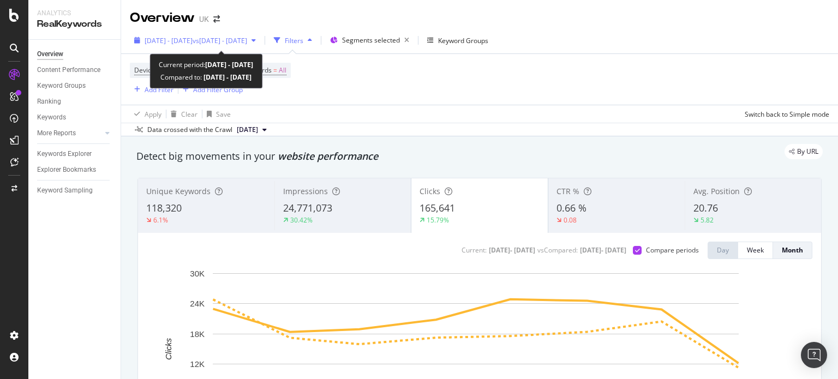
click at [193, 38] on span "[DATE] - [DATE]" at bounding box center [169, 40] width 48 height 9
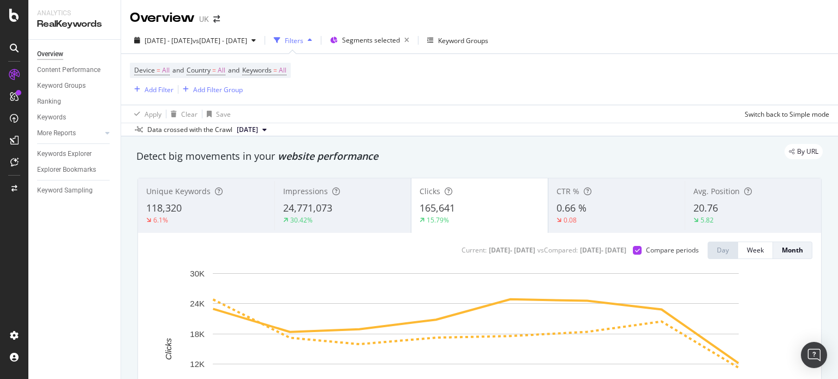
drag, startPoint x: 472, startPoint y: 104, endPoint x: 462, endPoint y: 101, distance: 10.4
click at [472, 104] on div "Device = All and Country = All and Keywords = All Add Filter Add Filter Group A…" at bounding box center [480, 88] width 700 height 69
click at [168, 87] on div "Add Filter" at bounding box center [159, 89] width 29 height 9
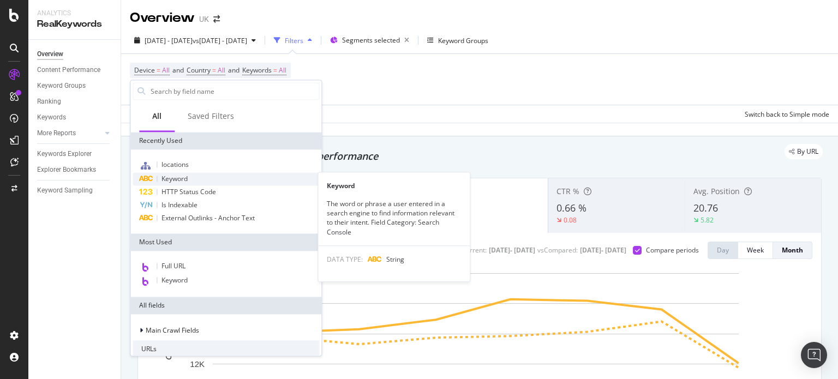
click at [188, 184] on div "Keyword" at bounding box center [226, 178] width 187 height 13
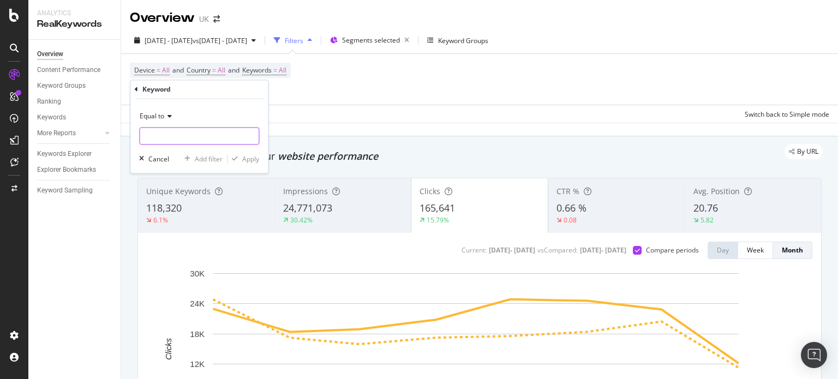
click at [177, 134] on input "text" at bounding box center [199, 136] width 119 height 17
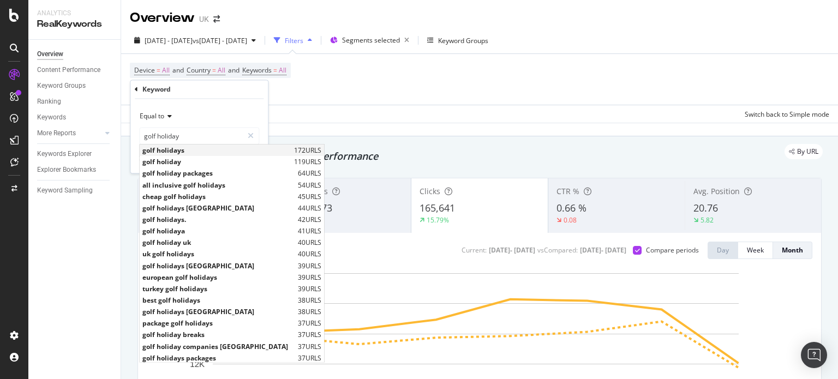
click at [175, 151] on span "golf holidays" at bounding box center [216, 150] width 149 height 9
type input "golf holidays"
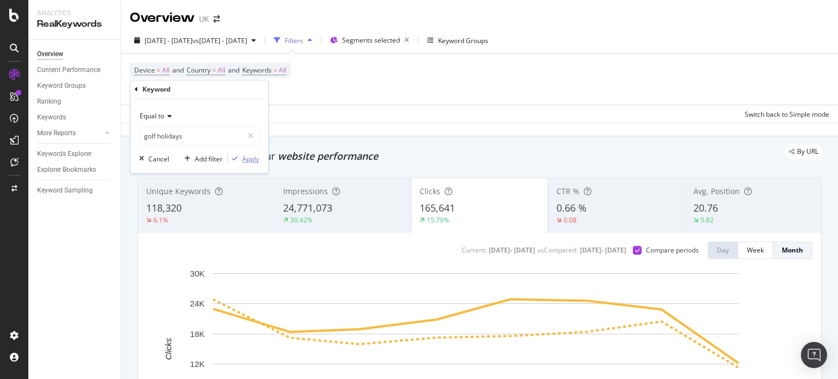
click at [254, 159] on div "Apply" at bounding box center [250, 158] width 17 height 9
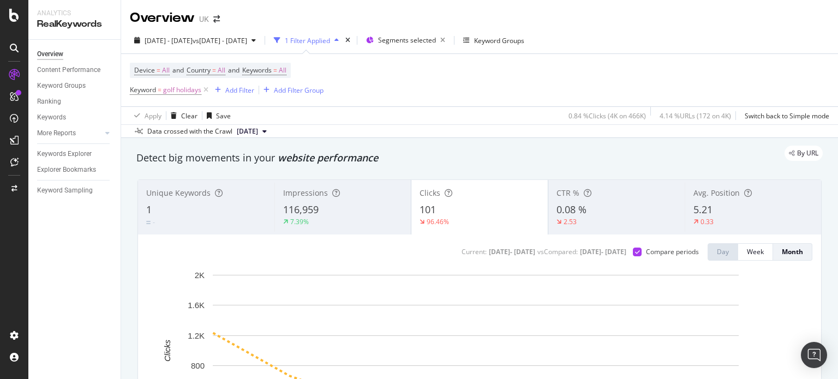
click at [503, 153] on div "By URL" at bounding box center [474, 153] width 697 height 15
click at [424, 168] on div "Detect big movements in your website performance" at bounding box center [479, 158] width 697 height 25
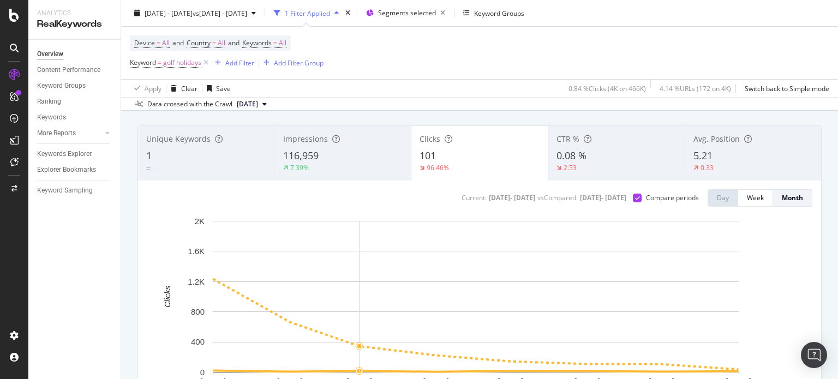
scroll to position [55, 0]
click at [15, 163] on icon at bounding box center [14, 162] width 8 height 9
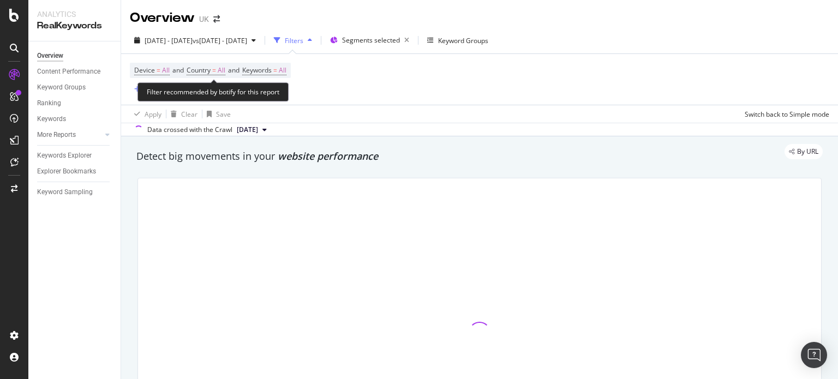
click at [148, 92] on div "Add Filter" at bounding box center [159, 89] width 29 height 9
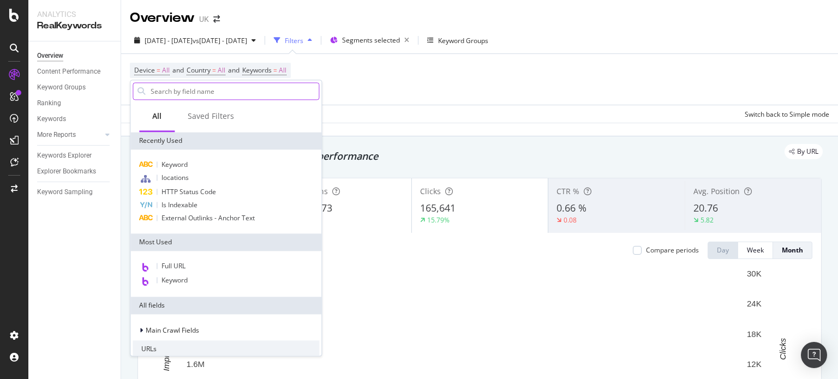
type input "o"
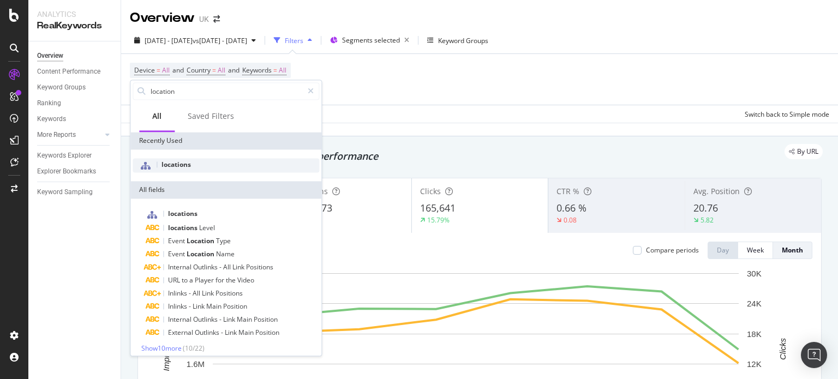
type input "location"
click at [174, 168] on span "locations" at bounding box center [176, 164] width 29 height 9
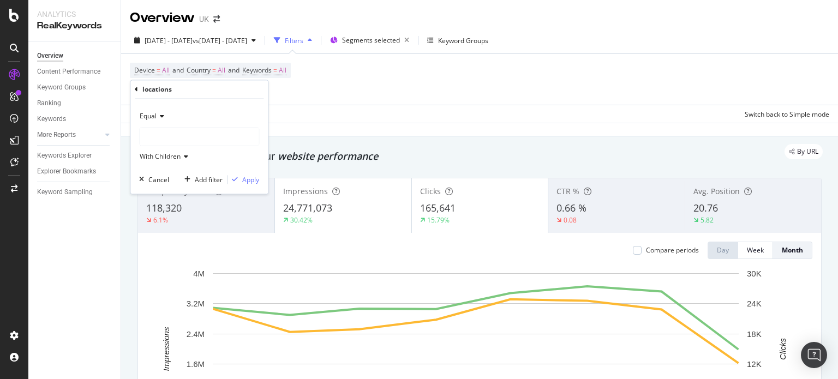
click at [166, 134] on div at bounding box center [199, 136] width 119 height 17
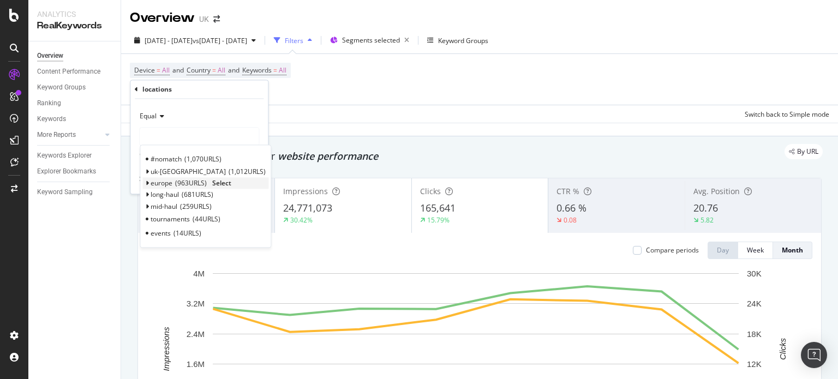
click at [148, 183] on icon at bounding box center [147, 184] width 4 height 7
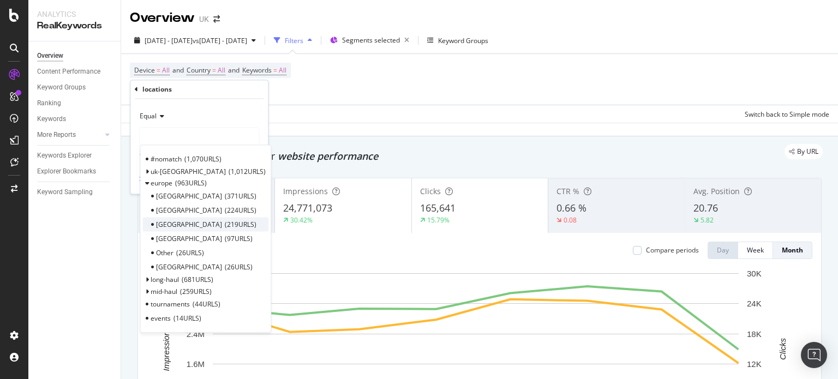
click at [227, 226] on div "Portugal 219 URLS" at bounding box center [205, 225] width 126 height 14
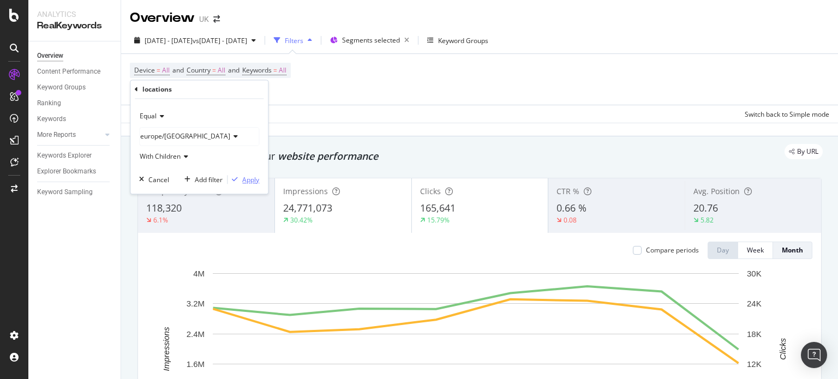
click at [250, 183] on div "Apply" at bounding box center [250, 179] width 17 height 9
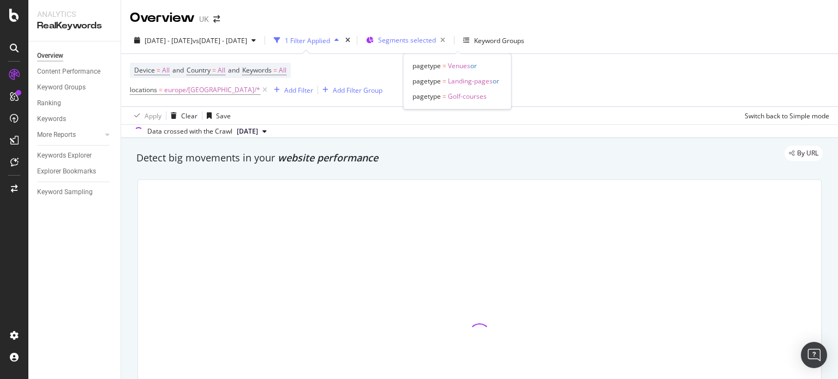
click at [450, 45] on div "Segments selected" at bounding box center [413, 40] width 71 height 15
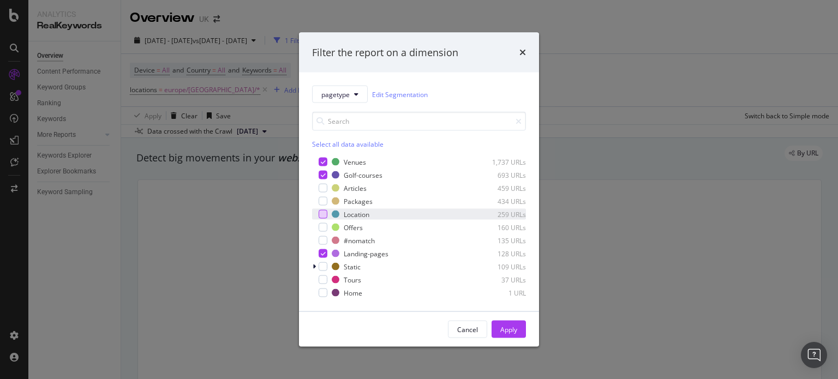
click at [319, 213] on div "modal" at bounding box center [323, 214] width 9 height 9
click at [510, 327] on div "Apply" at bounding box center [508, 329] width 17 height 9
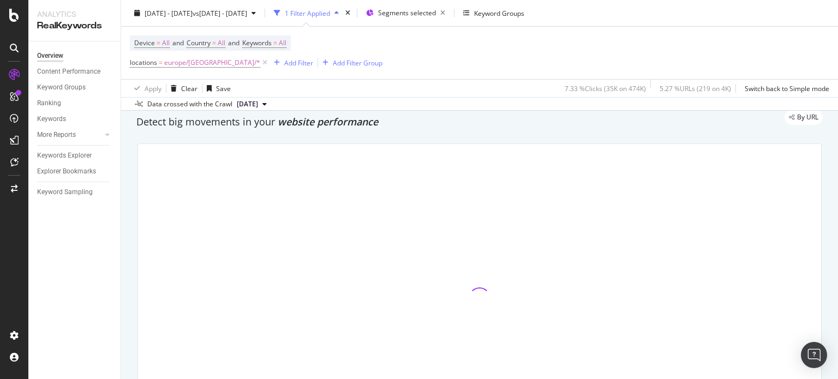
scroll to position [55, 0]
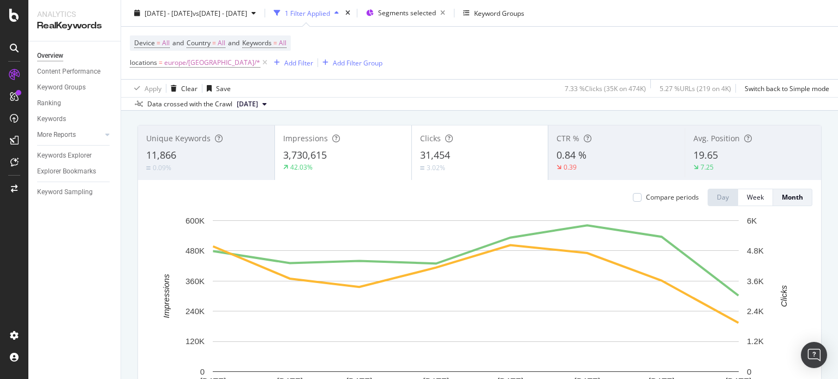
click at [355, 157] on div "3,730,615" at bounding box center [343, 155] width 120 height 14
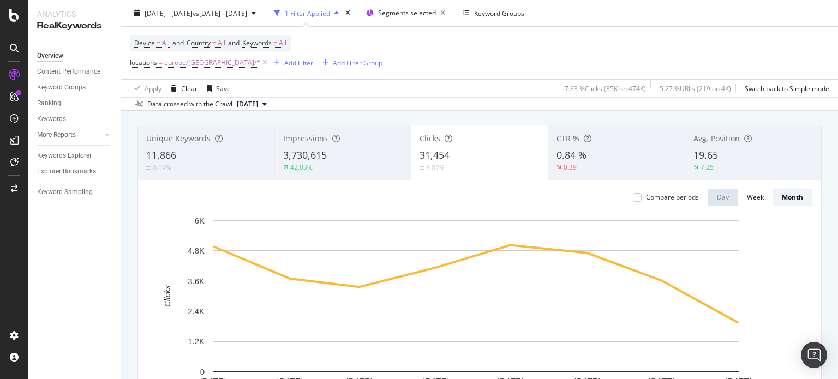
click at [670, 201] on div "Compare periods" at bounding box center [672, 197] width 53 height 9
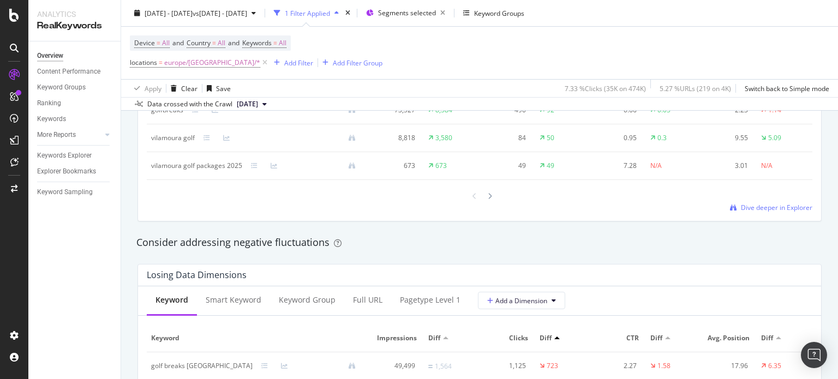
scroll to position [1310, 0]
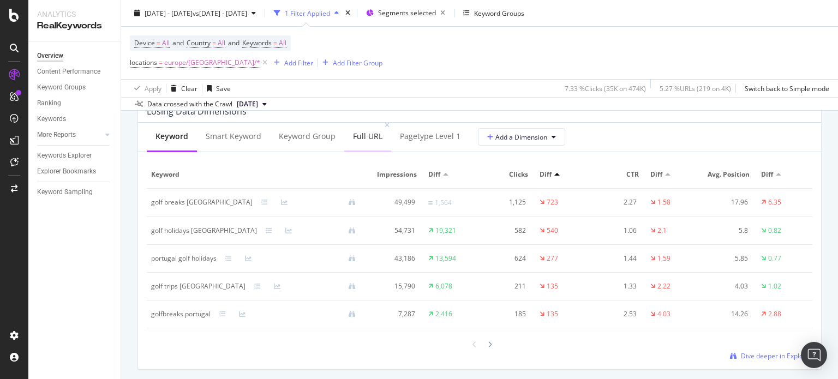
click at [358, 137] on div "Full URL" at bounding box center [367, 136] width 29 height 11
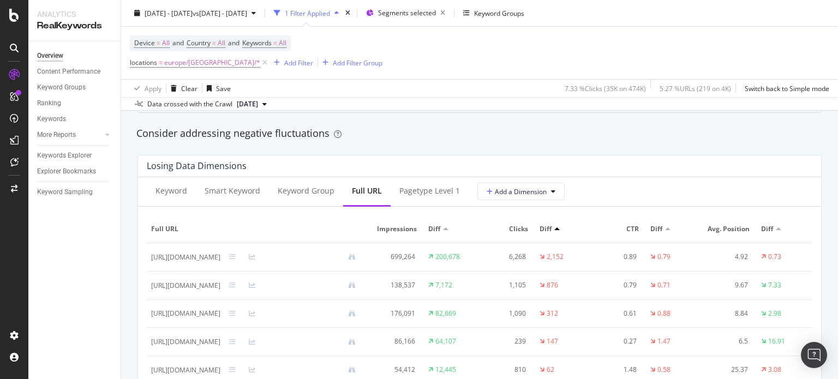
scroll to position [0, 0]
click at [433, 258] on icon at bounding box center [430, 257] width 5 height 7
click at [460, 254] on div "200,678" at bounding box center [447, 257] width 25 height 10
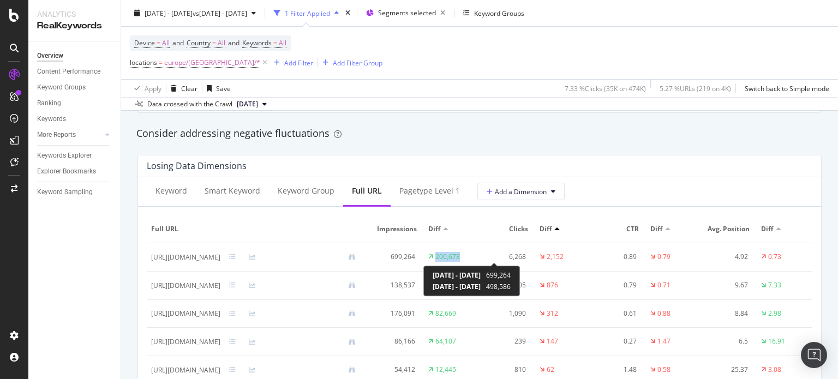
click at [460, 254] on div "200,678" at bounding box center [447, 257] width 25 height 10
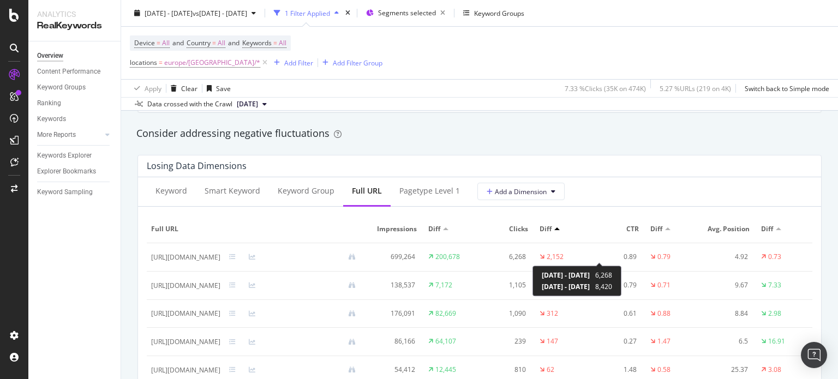
click at [564, 254] on div "2,152" at bounding box center [555, 257] width 17 height 10
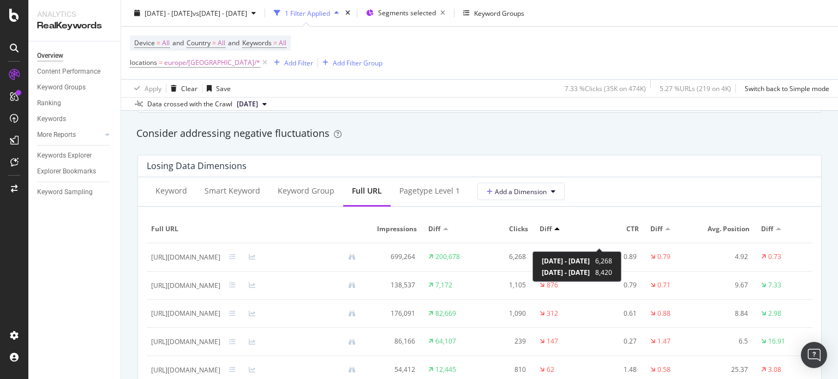
scroll to position [1310, 0]
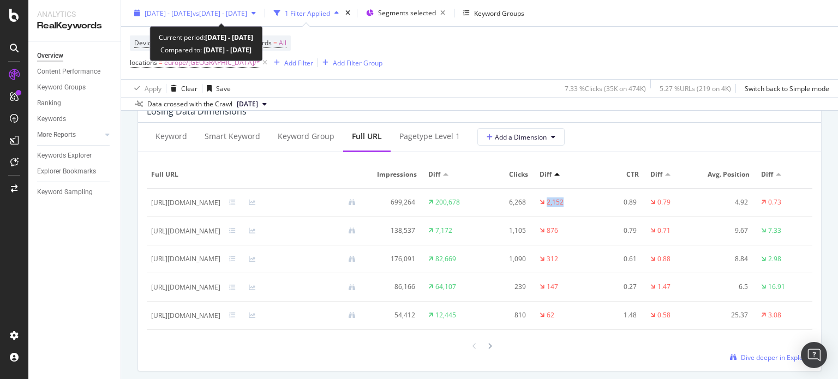
click at [184, 14] on span "[DATE] - [DATE]" at bounding box center [169, 12] width 48 height 9
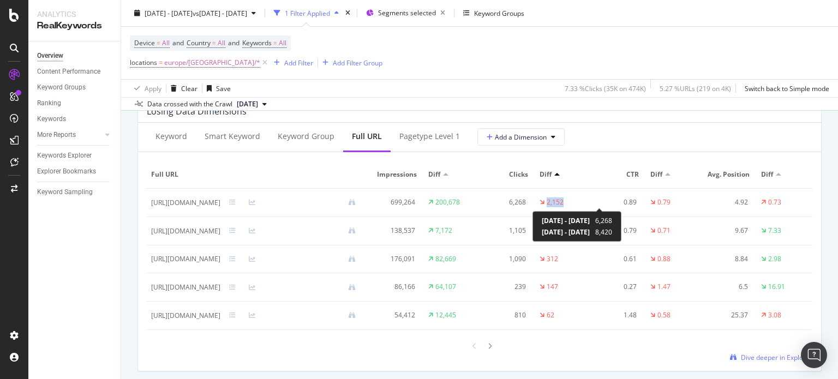
click at [564, 202] on div "2,152" at bounding box center [555, 203] width 17 height 10
click at [236, 202] on icon at bounding box center [232, 202] width 7 height 7
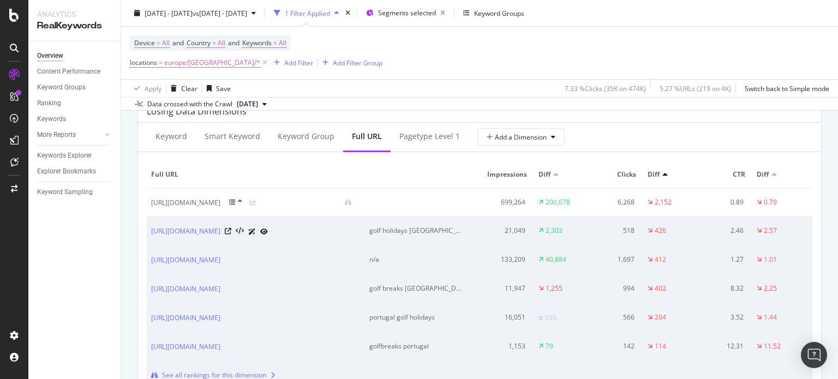
scroll to position [0, 0]
click at [454, 232] on div "golf holidays [GEOGRAPHIC_DATA]" at bounding box center [417, 231] width 96 height 10
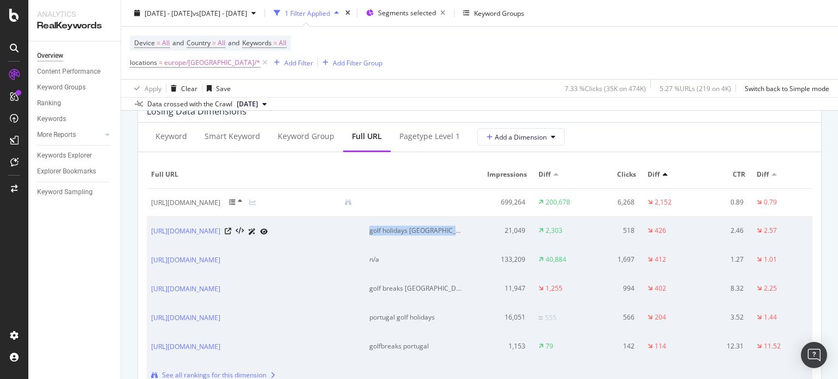
click at [454, 232] on div "golf holidays [GEOGRAPHIC_DATA]" at bounding box center [417, 231] width 96 height 10
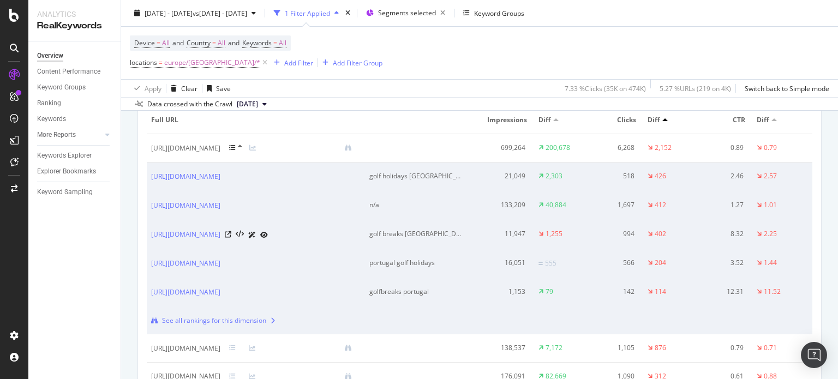
click at [445, 236] on div "golf breaks [GEOGRAPHIC_DATA]" at bounding box center [417, 234] width 96 height 10
click at [448, 231] on div "golf breaks [GEOGRAPHIC_DATA]" at bounding box center [417, 234] width 96 height 10
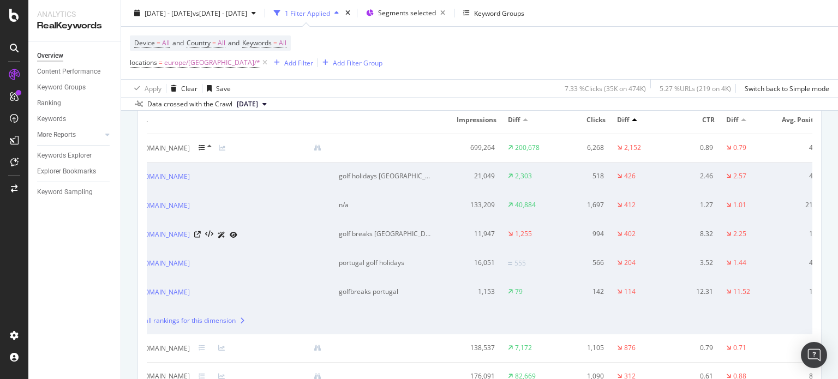
scroll to position [0, 55]
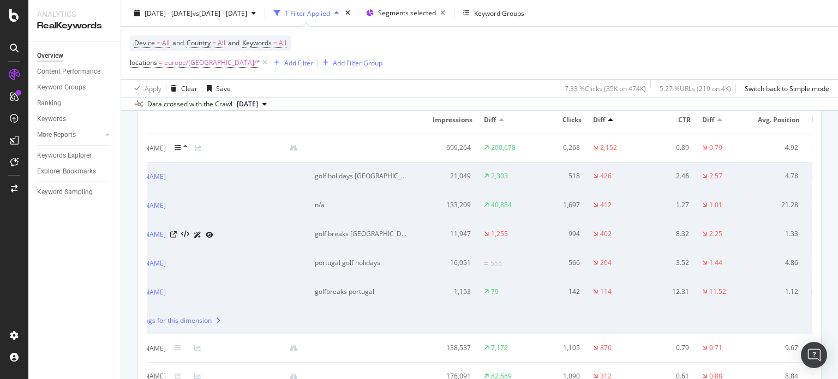
click at [410, 232] on div "golf breaks [GEOGRAPHIC_DATA]" at bounding box center [363, 234] width 96 height 10
copy div "golf breaks [GEOGRAPHIC_DATA]"
click at [410, 205] on div "n/a" at bounding box center [363, 205] width 96 height 10
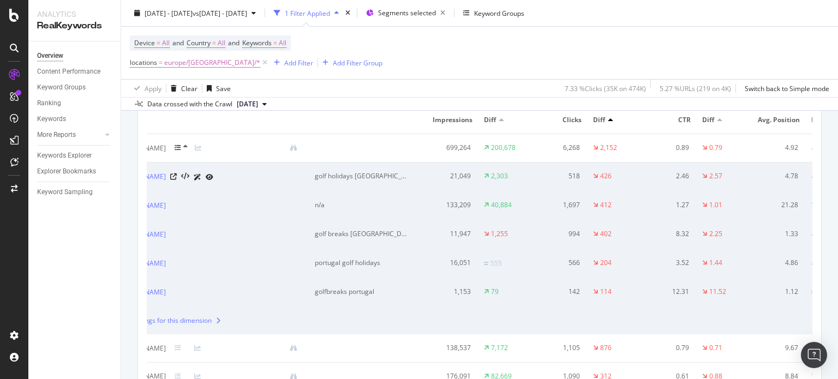
click at [405, 178] on div "golf holidays [GEOGRAPHIC_DATA]" at bounding box center [363, 176] width 96 height 10
copy div "golf holidays [GEOGRAPHIC_DATA]"
click at [284, 64] on div "Add Filter" at bounding box center [298, 62] width 29 height 9
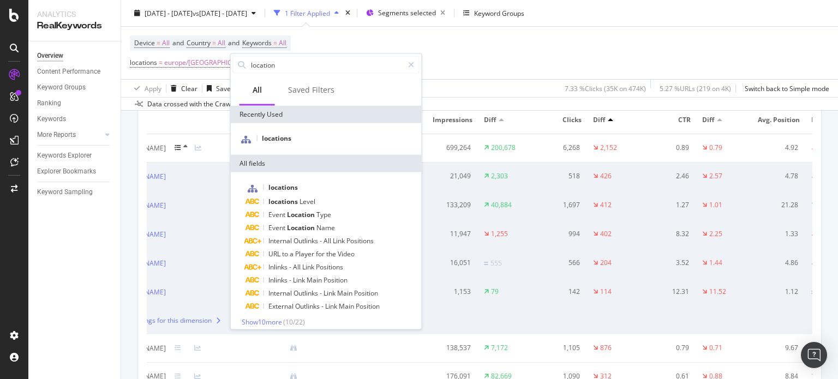
click at [472, 49] on div "Device = All and Country = All and Keywords = All locations = europe/Portugal/*…" at bounding box center [480, 53] width 700 height 52
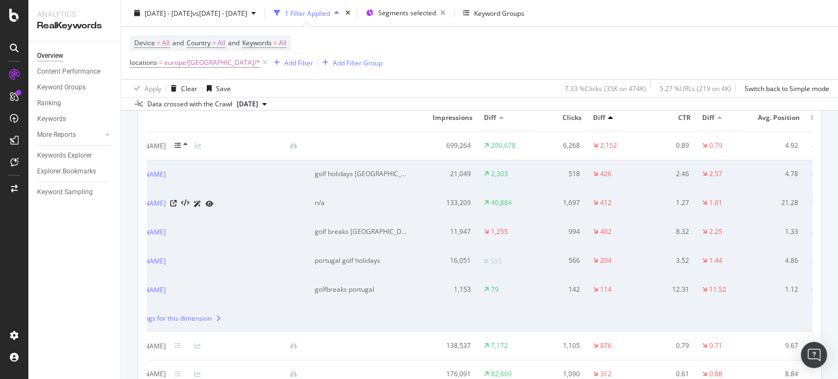
scroll to position [1364, 0]
click at [378, 202] on div "n/a" at bounding box center [363, 205] width 96 height 10
click at [375, 203] on div "n/a" at bounding box center [363, 205] width 96 height 10
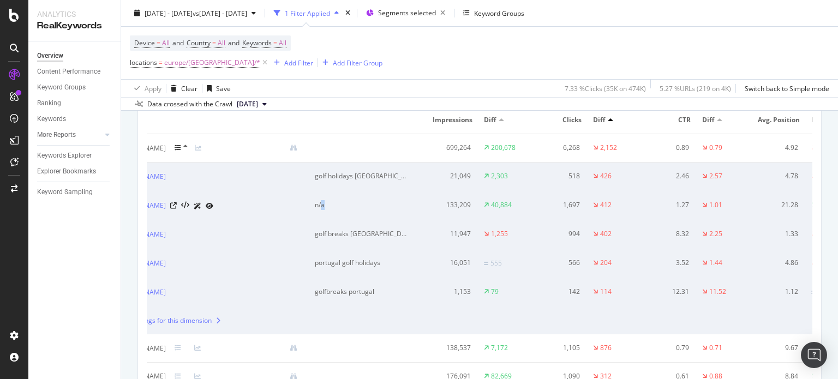
click at [378, 203] on div "n/a" at bounding box center [363, 205] width 96 height 10
click at [284, 61] on div "Add Filter" at bounding box center [298, 62] width 29 height 9
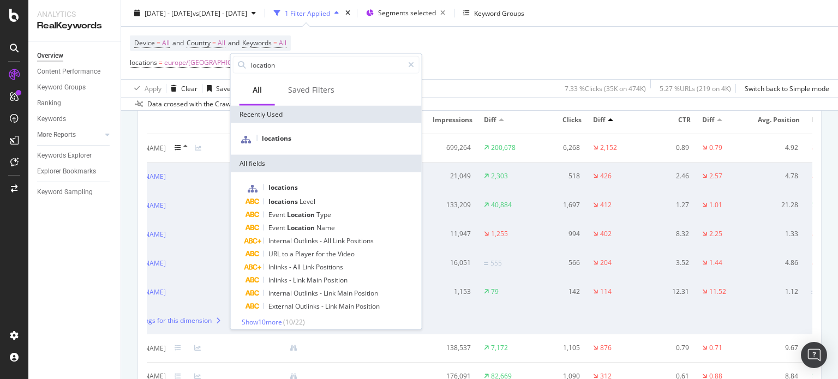
click at [349, 42] on div "Device = All and Country = All and Keywords = All locations = europe/Portugal/*…" at bounding box center [480, 53] width 700 height 52
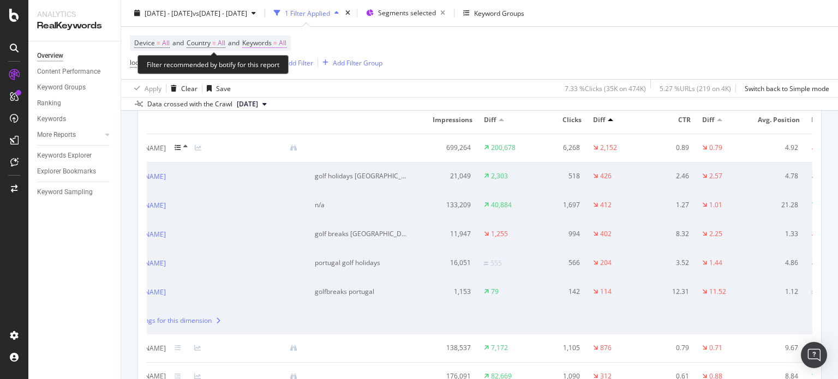
click at [277, 46] on span "=" at bounding box center [275, 42] width 4 height 9
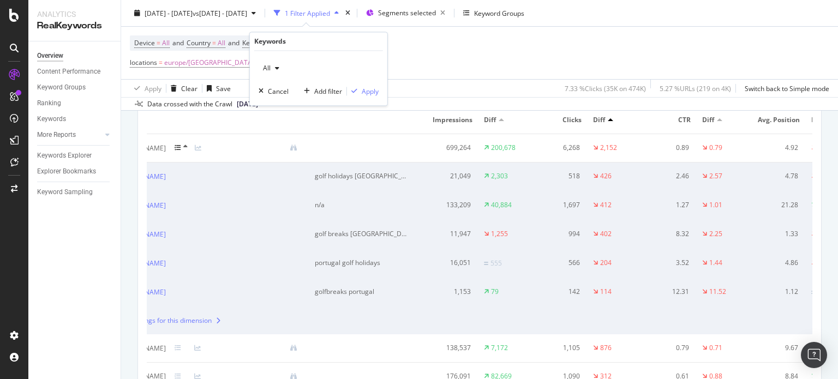
click at [271, 70] on div "button" at bounding box center [277, 68] width 13 height 7
click at [457, 85] on div "Apply Clear Save 7.33 % Clicks ( 35K on 474K ) 5.27 % URLs ( 219 on 4K ) Switch…" at bounding box center [479, 88] width 717 height 18
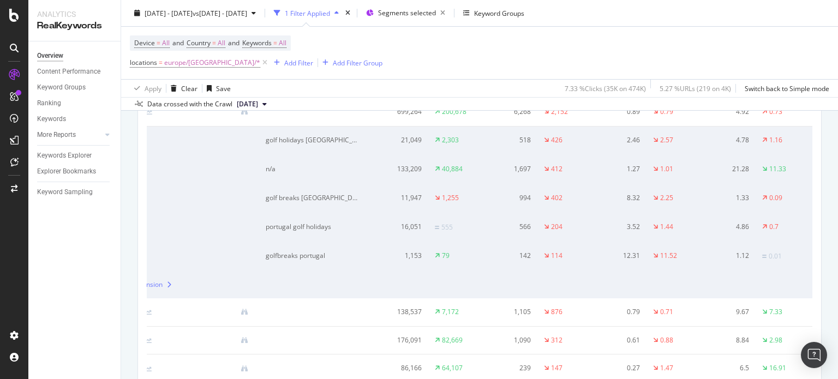
scroll to position [1419, 0]
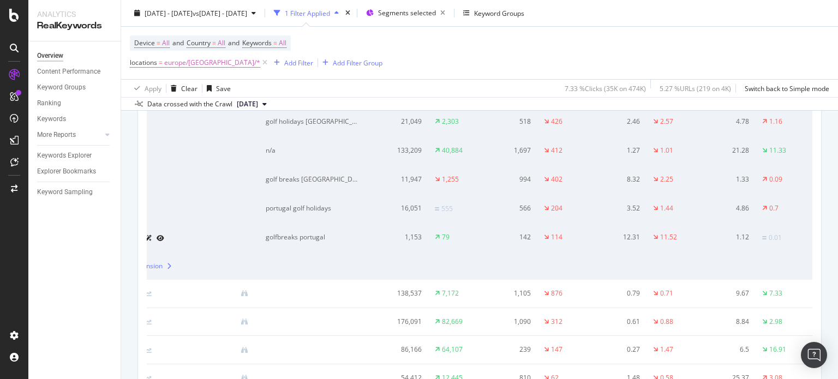
click at [345, 234] on div "golfbreaks portugal" at bounding box center [314, 237] width 96 height 10
copy div "golfbreaks portugal"
click at [442, 235] on div "79" at bounding box center [446, 237] width 8 height 10
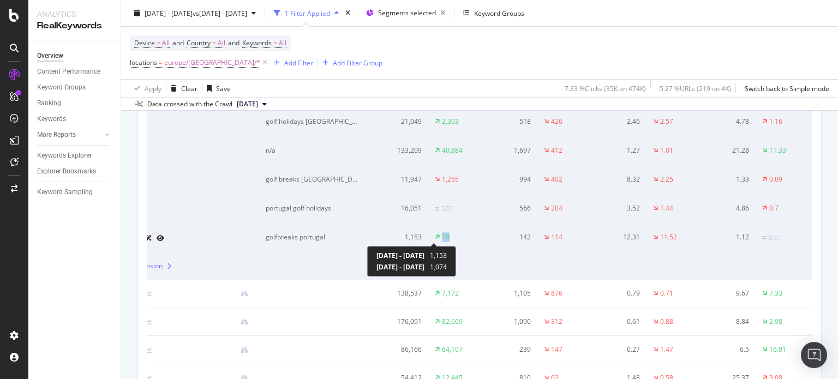
click at [442, 235] on div "79" at bounding box center [446, 237] width 8 height 10
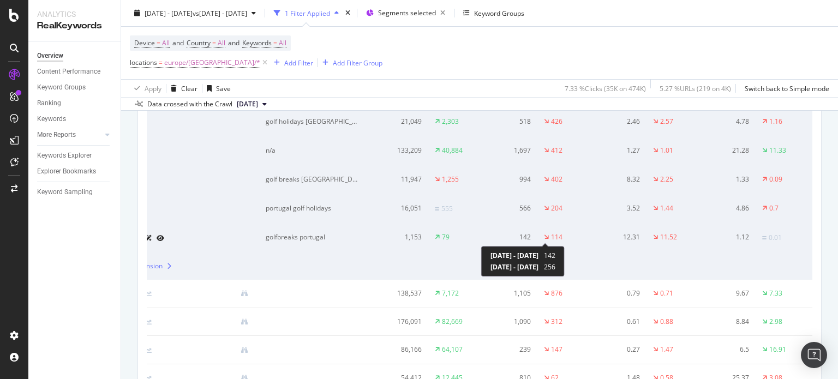
click at [551, 234] on div "114" at bounding box center [556, 237] width 11 height 10
click at [301, 231] on td "golfbreaks portugal" at bounding box center [318, 238] width 115 height 29
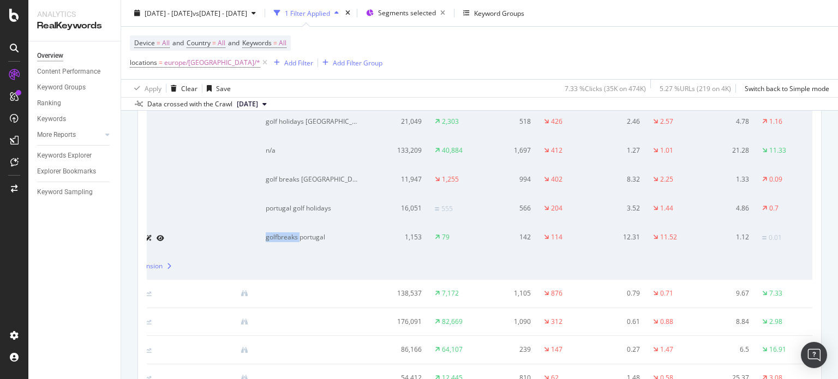
click at [301, 231] on td "golfbreaks portugal" at bounding box center [318, 238] width 115 height 29
click at [297, 233] on div "golfbreaks portugal" at bounding box center [314, 237] width 96 height 10
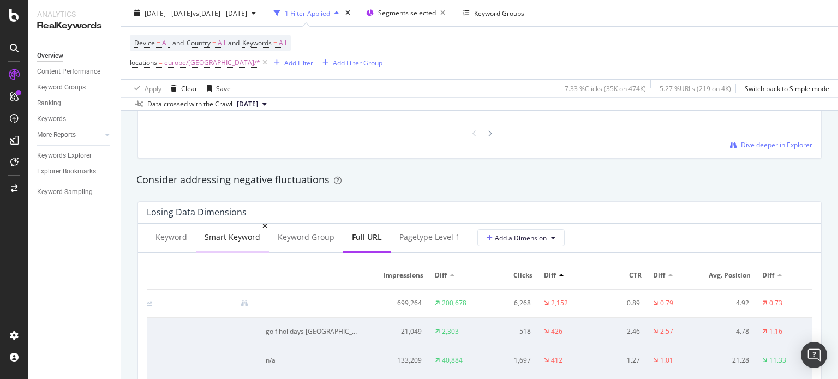
scroll to position [1255, 0]
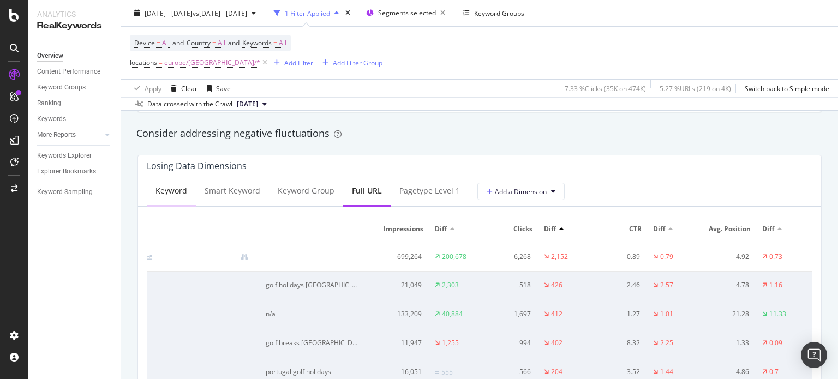
click at [179, 193] on div "Keyword" at bounding box center [172, 191] width 32 height 11
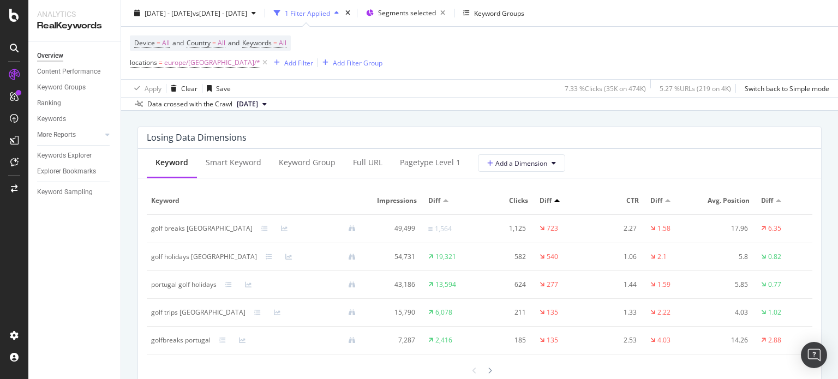
scroll to position [1310, 0]
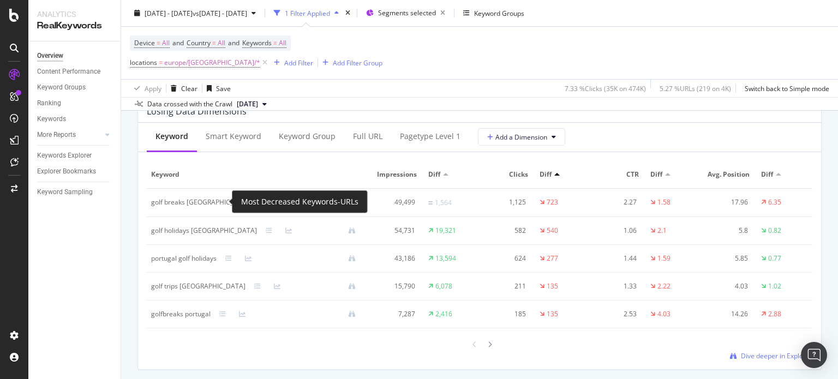
click at [261, 200] on icon at bounding box center [264, 202] width 7 height 7
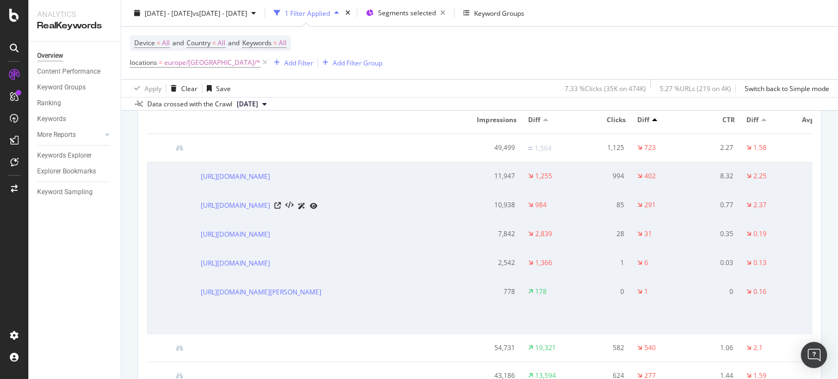
scroll to position [0, 270]
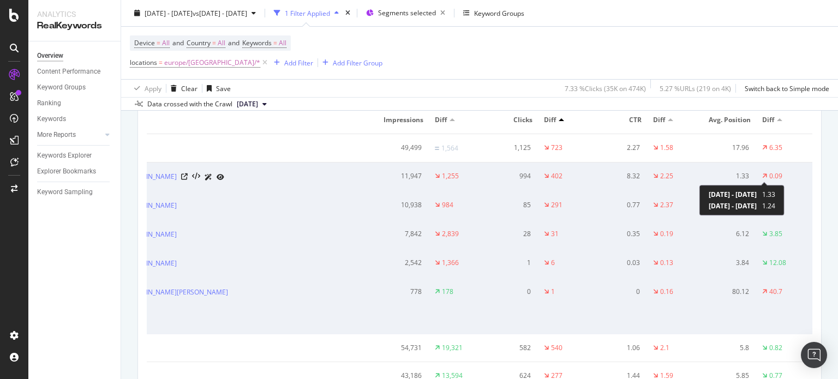
click at [769, 173] on div "0.09" at bounding box center [775, 176] width 13 height 10
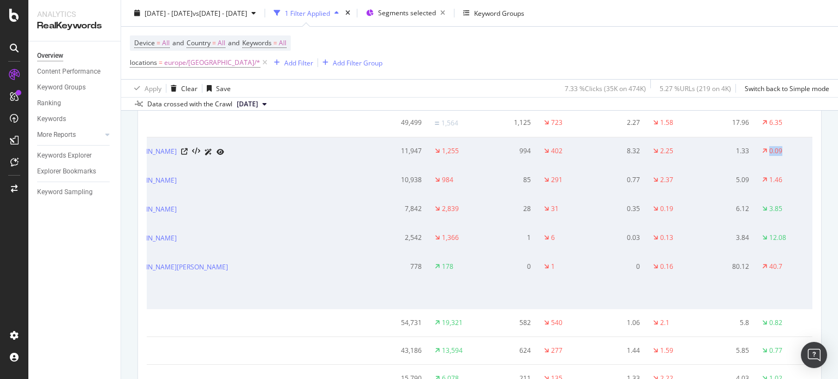
scroll to position [1364, 0]
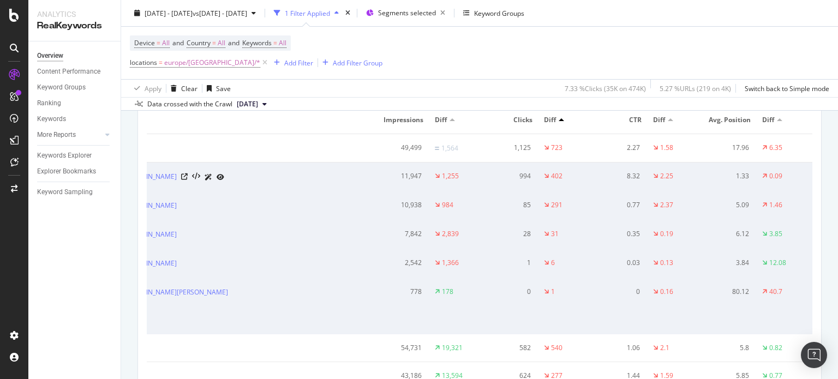
click at [737, 174] on div "1.33" at bounding box center [728, 176] width 41 height 10
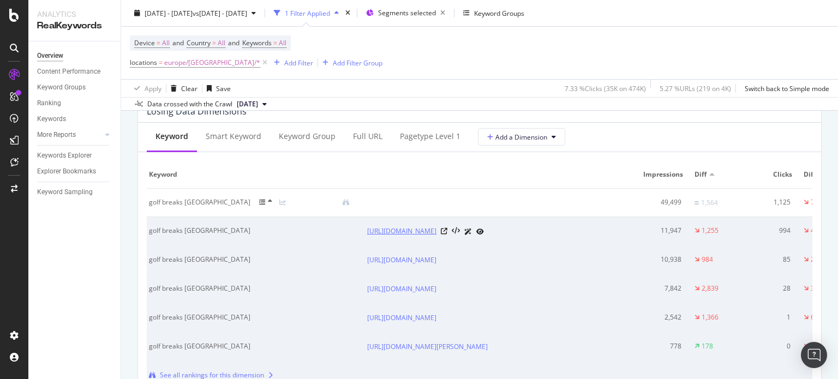
scroll to position [0, 0]
click at [261, 202] on icon at bounding box center [264, 202] width 7 height 7
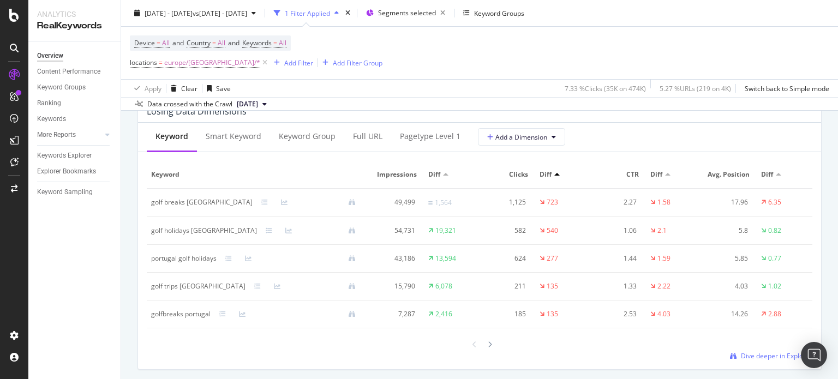
scroll to position [1310, 0]
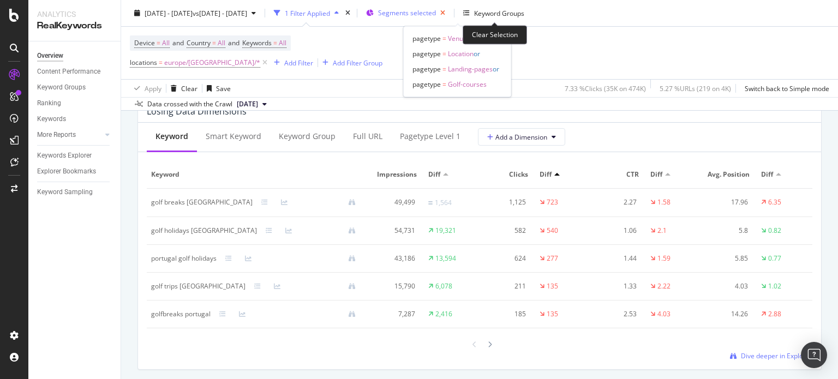
click at [450, 10] on icon "button" at bounding box center [443, 12] width 14 height 15
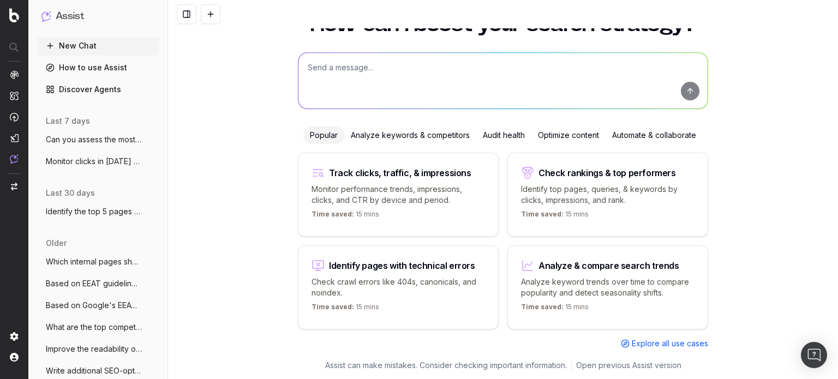
click at [100, 143] on span "Can you assess the most recent 'Golfbrea" at bounding box center [94, 139] width 96 height 11
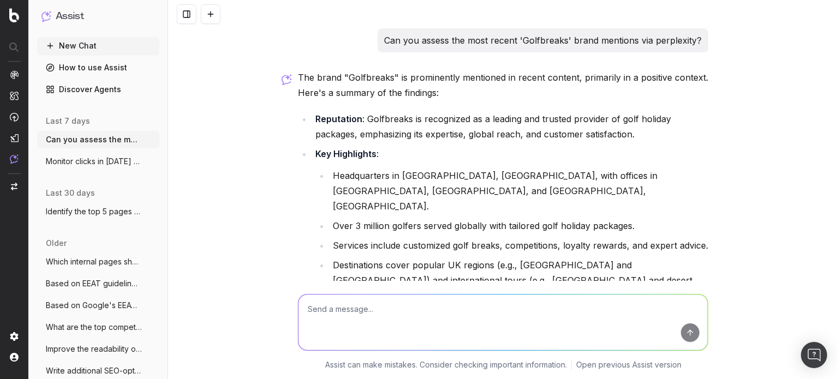
click at [83, 164] on span "Monitor clicks in July 2025 vs July 2024" at bounding box center [94, 161] width 96 height 11
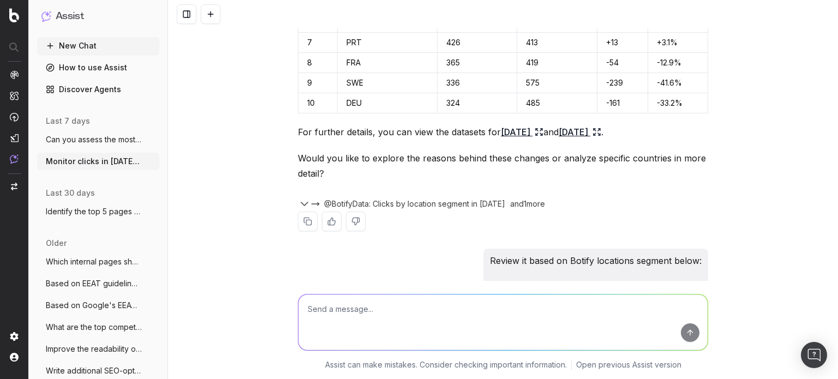
scroll to position [1801, 0]
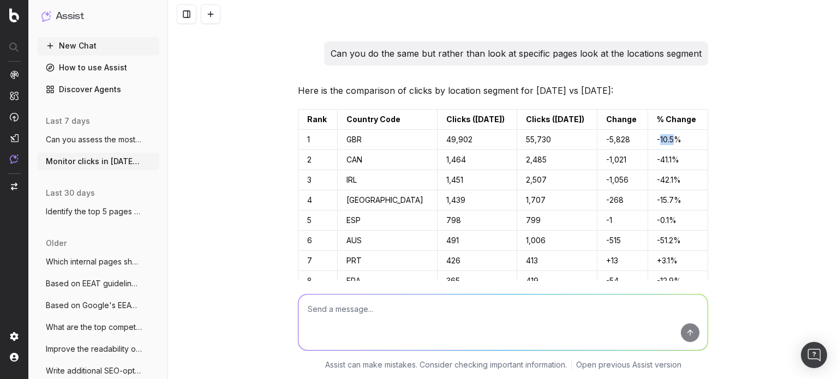
drag, startPoint x: 673, startPoint y: 123, endPoint x: 656, endPoint y: 124, distance: 16.9
click at [656, 130] on td "-10.5%" at bounding box center [678, 140] width 60 height 20
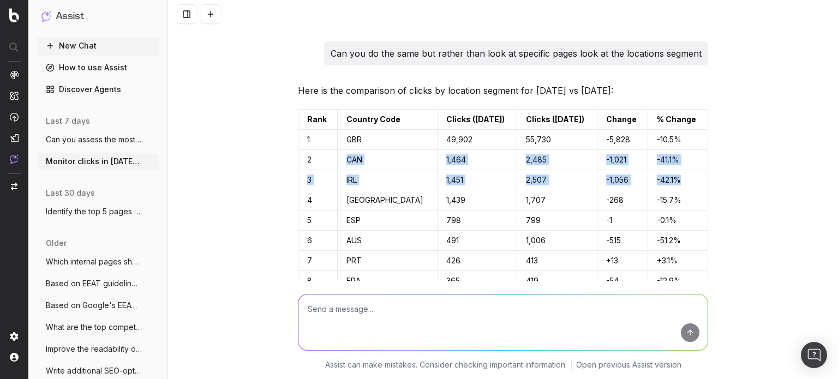
drag, startPoint x: 675, startPoint y: 167, endPoint x: 338, endPoint y: 147, distance: 337.3
click at [338, 147] on tbody "1 GBR 49,902 55,730 -5,828 -10.5% 2 CAN 1,464 2,485 -1,021 -41.1% 3 IRL 1,451 2…" at bounding box center [504, 231] width 410 height 202
click at [360, 170] on td "IRL" at bounding box center [387, 180] width 99 height 20
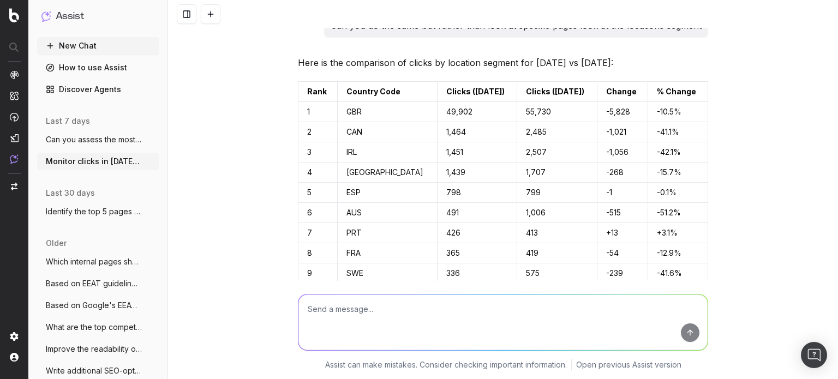
scroll to position [1855, 0]
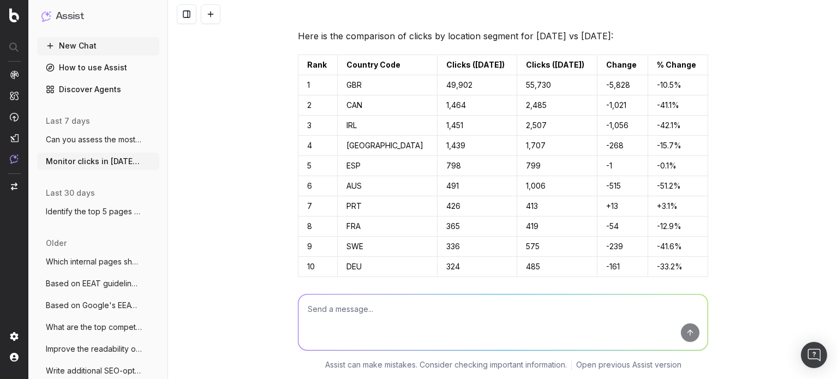
click at [347, 196] on td "PRT" at bounding box center [387, 206] width 99 height 20
copy td "PRT"
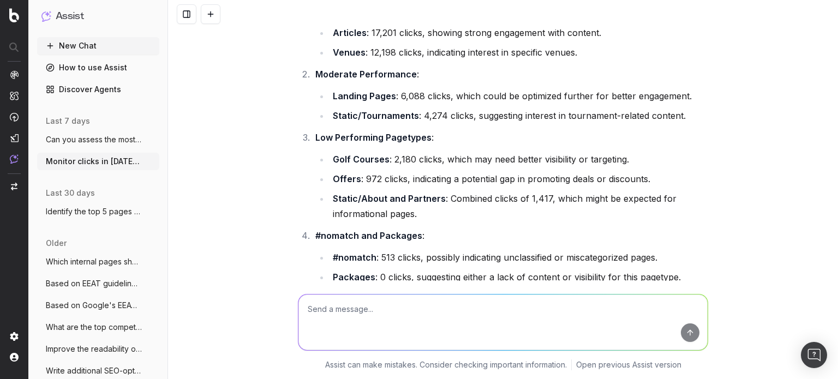
scroll to position [3648, 0]
